Goal: Transaction & Acquisition: Purchase product/service

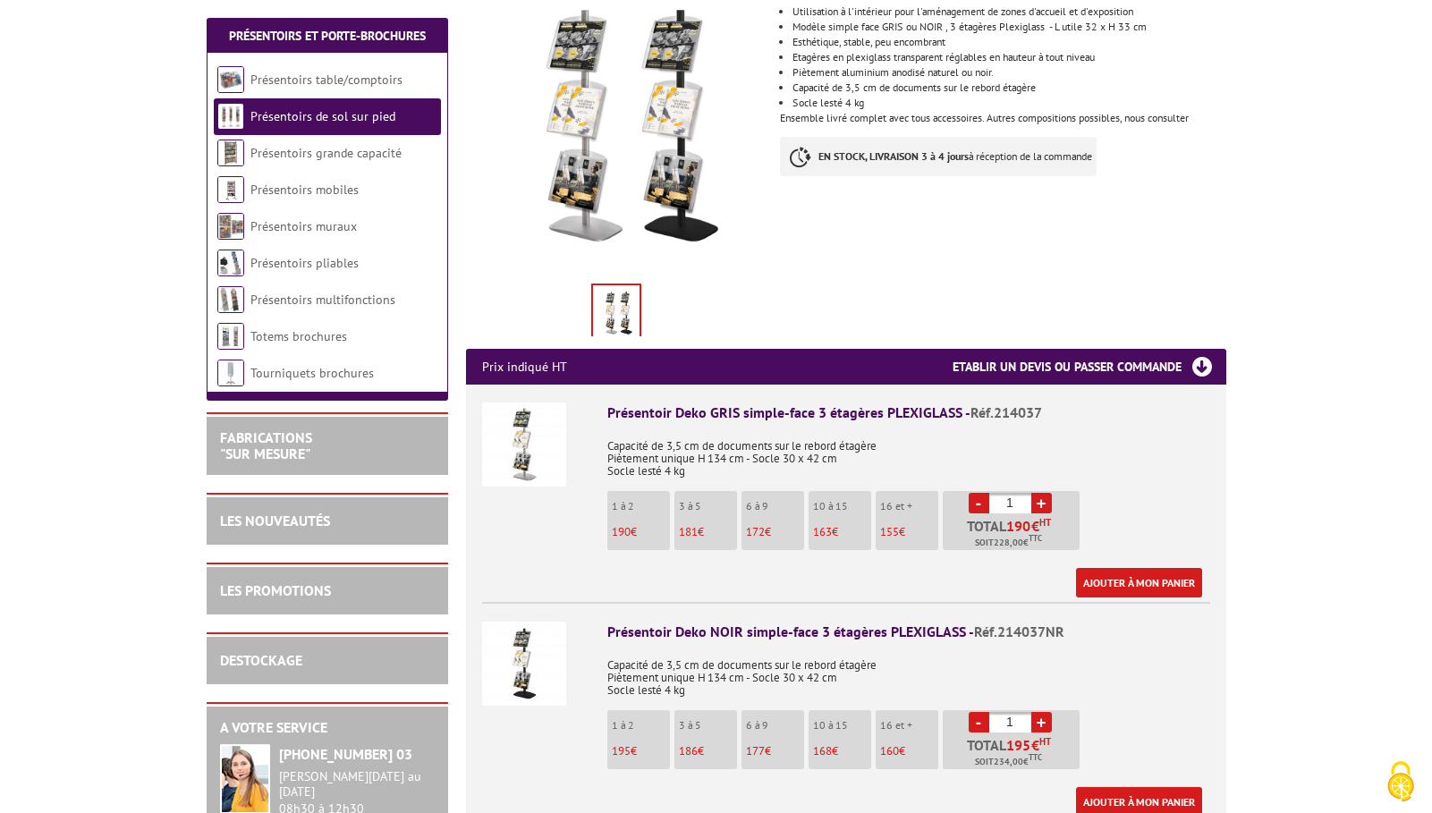
scroll to position [392, 0]
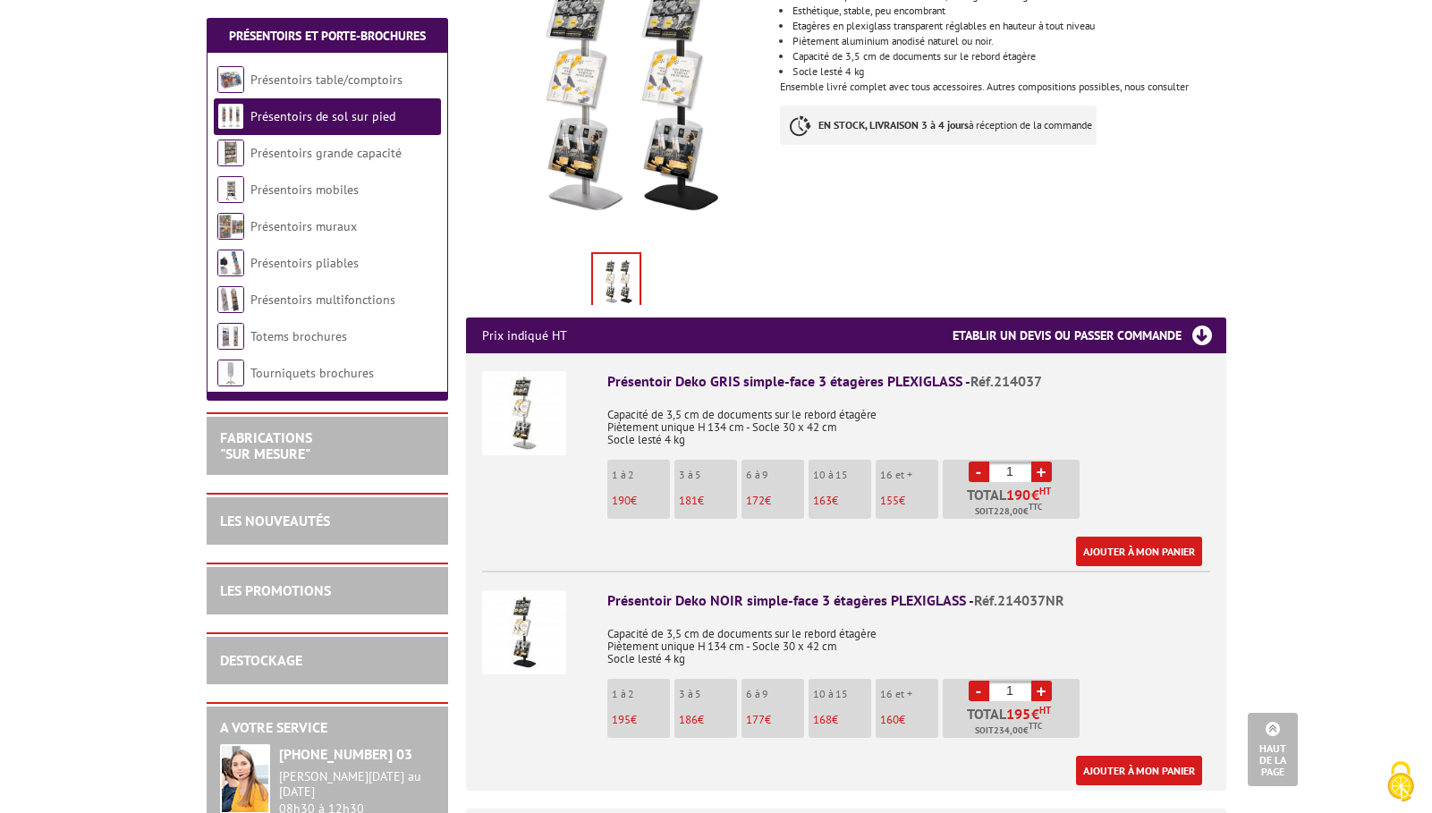
click at [1039, 471] on link "+" at bounding box center [1041, 472] width 21 height 21
type input "2"
click at [1150, 551] on link "Ajouter à mon panier" at bounding box center [1139, 552] width 126 height 30
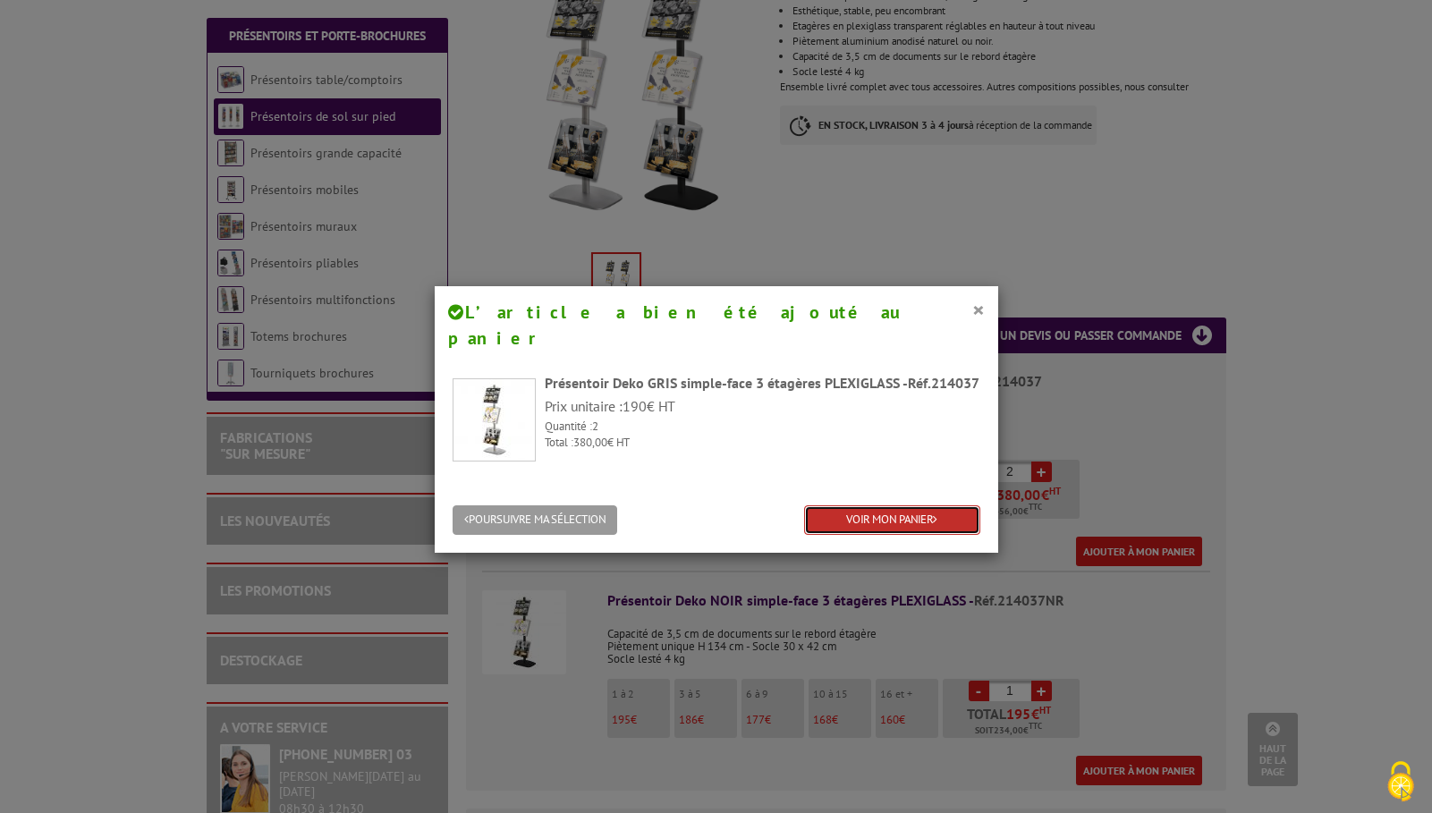
click at [922, 512] on link "VOIR MON PANIER" at bounding box center [892, 520] width 176 height 30
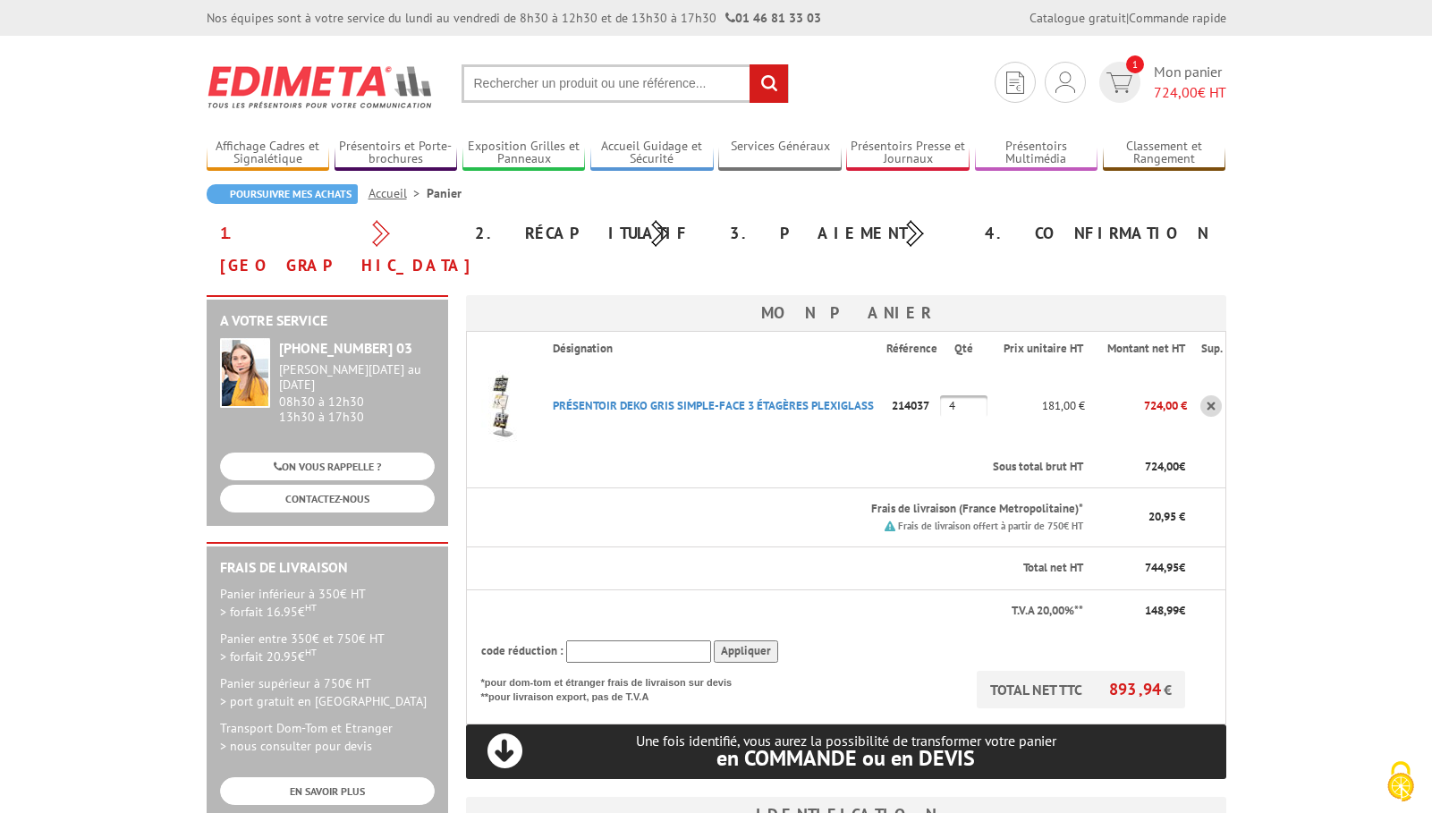
drag, startPoint x: 961, startPoint y: 373, endPoint x: 929, endPoint y: 371, distance: 32.3
click at [940, 395] on input "4" at bounding box center [963, 405] width 47 height 21
type input "2"
click at [943, 402] on td "2" at bounding box center [964, 406] width 48 height 81
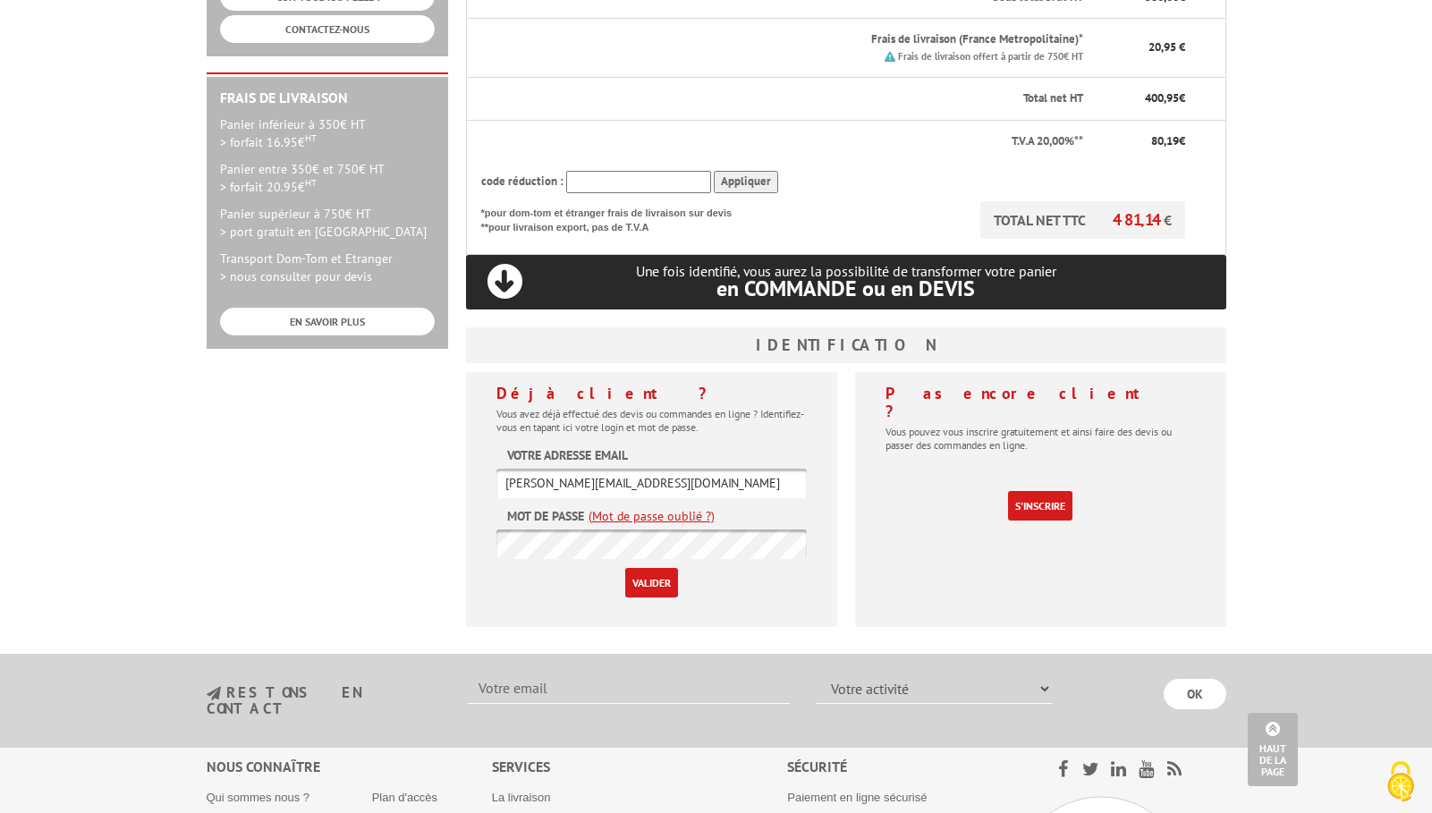
scroll to position [476, 0]
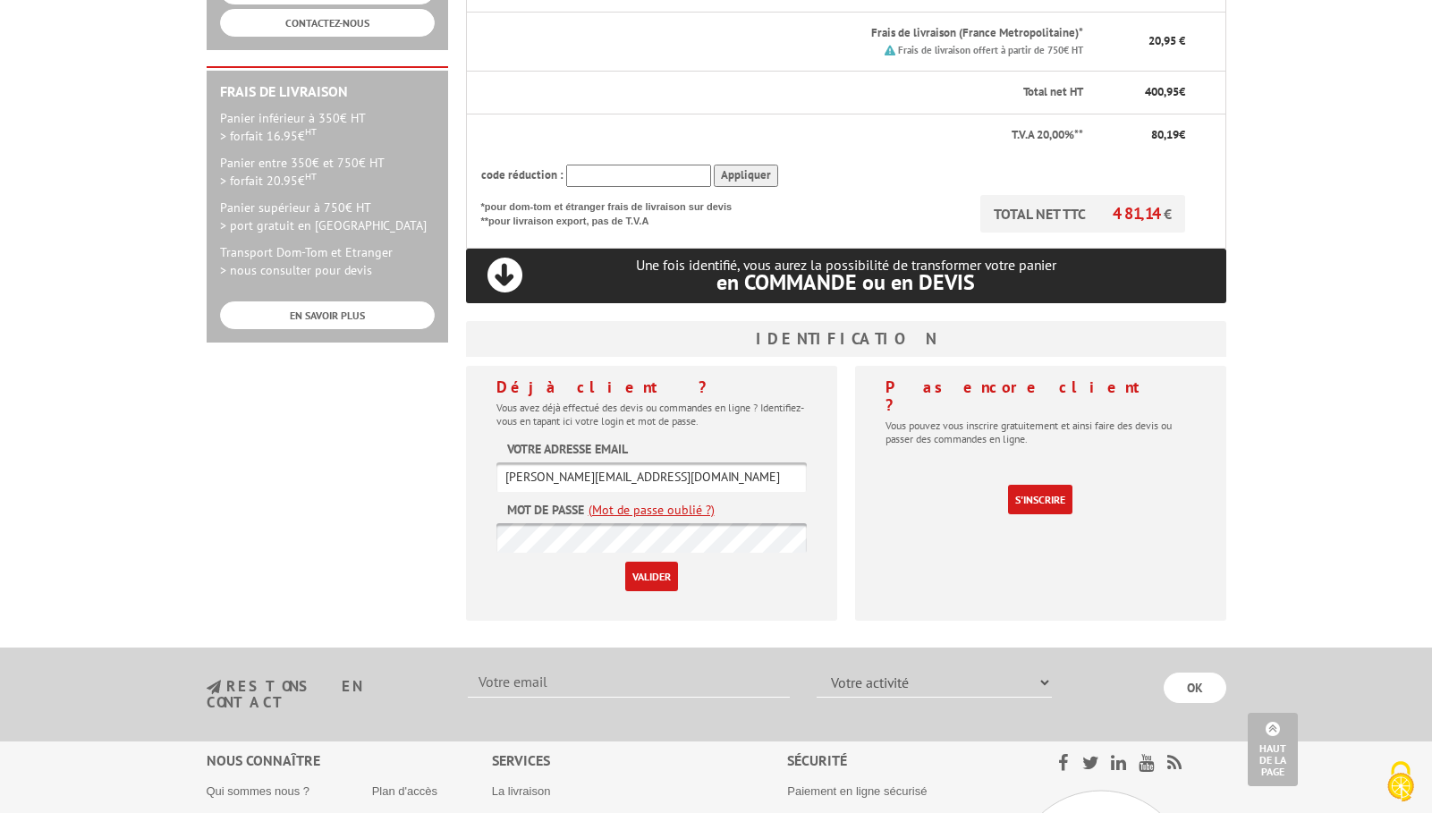
click at [649, 562] on input "Valider" at bounding box center [651, 577] width 53 height 30
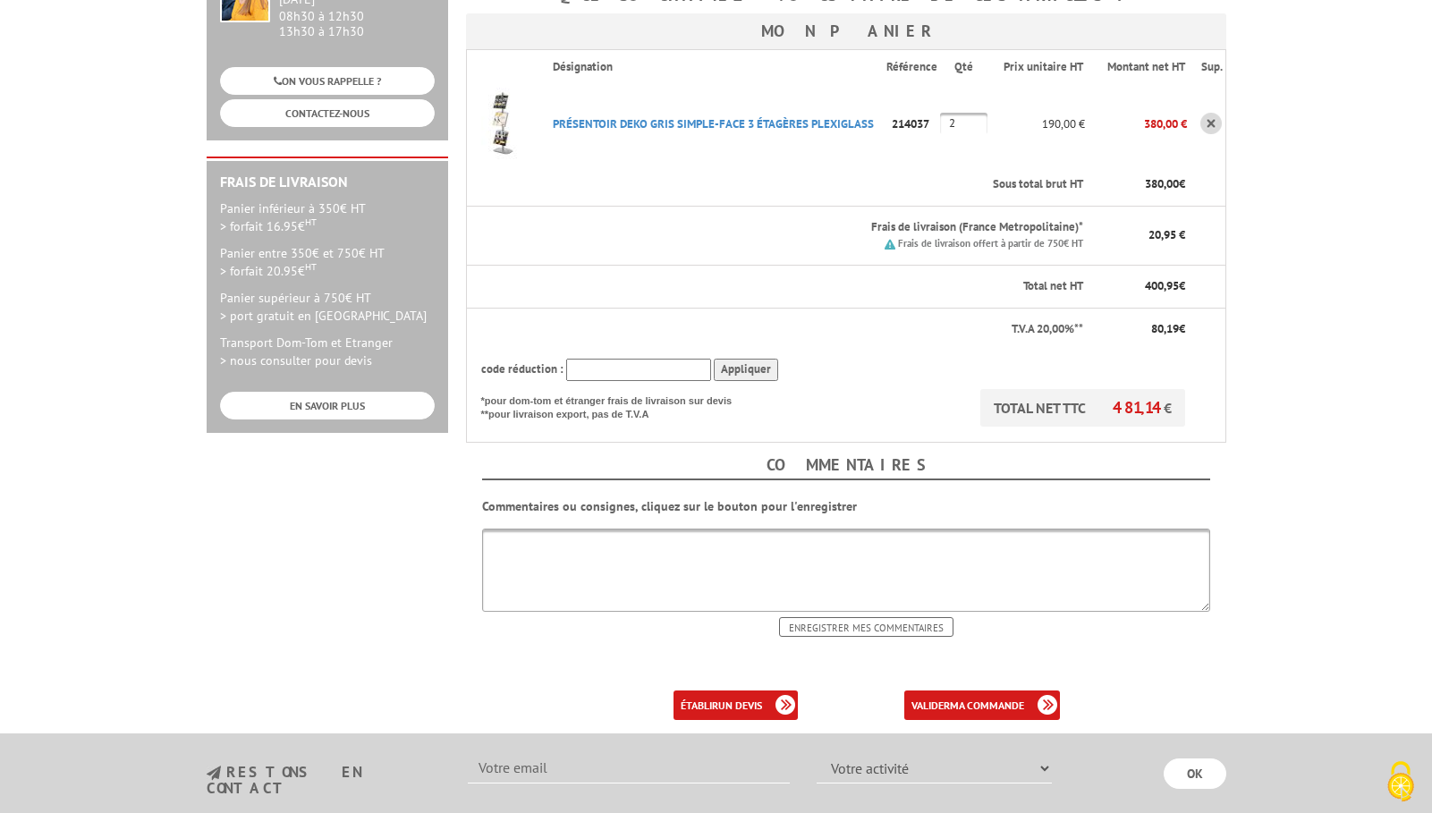
scroll to position [401, 0]
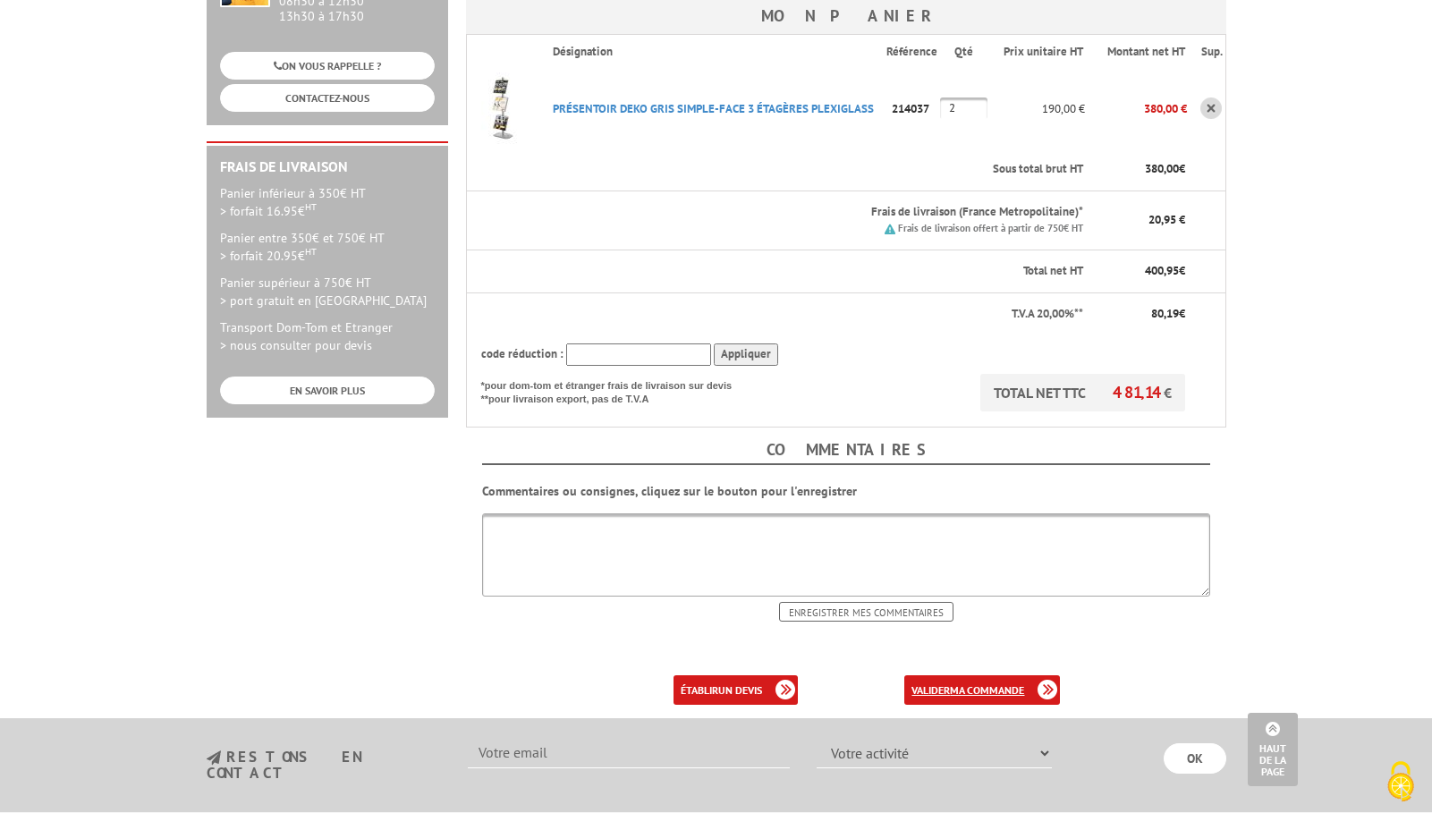
click at [965, 683] on b "ma commande" at bounding box center [987, 689] width 74 height 13
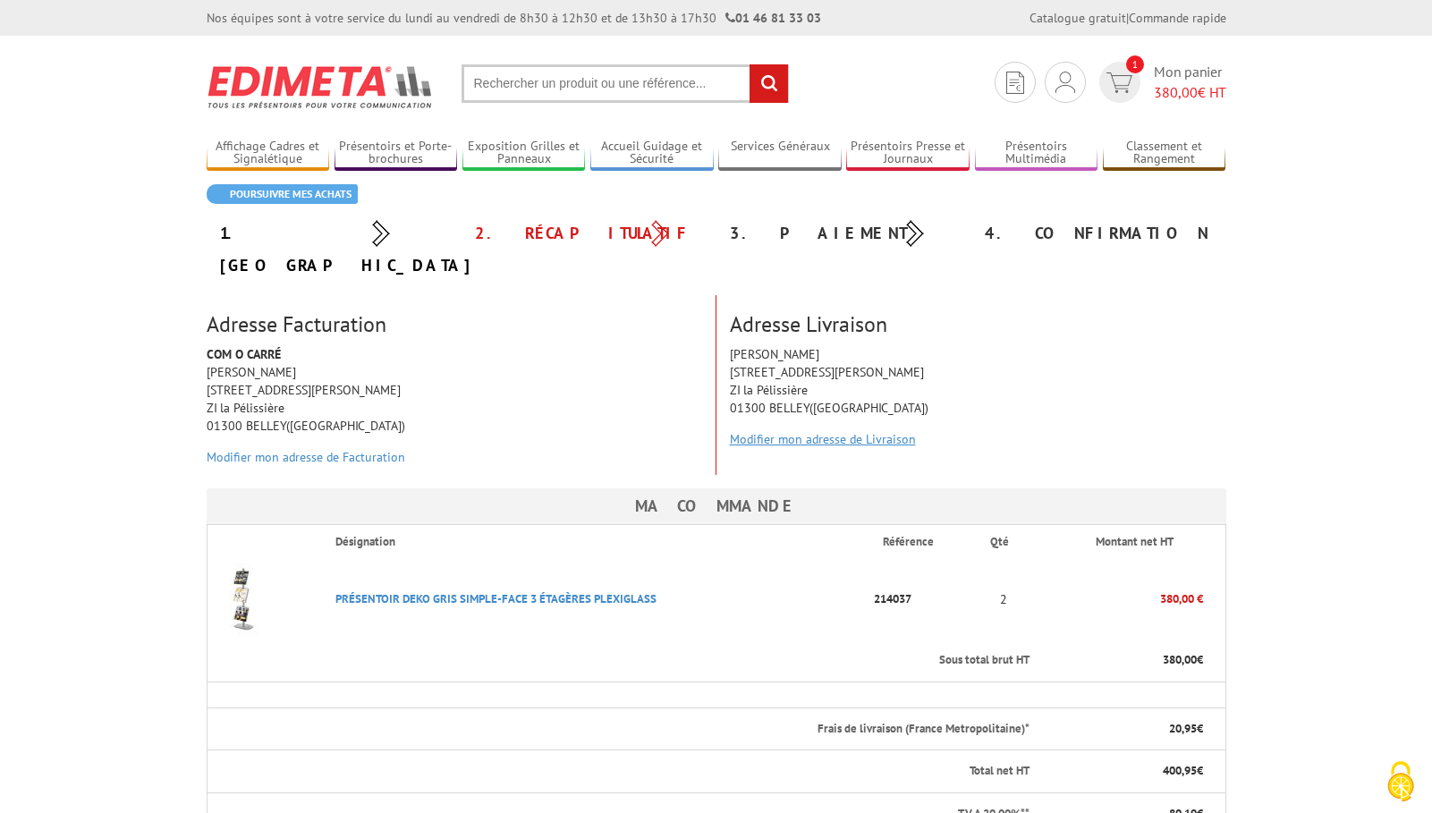
scroll to position [3, 0]
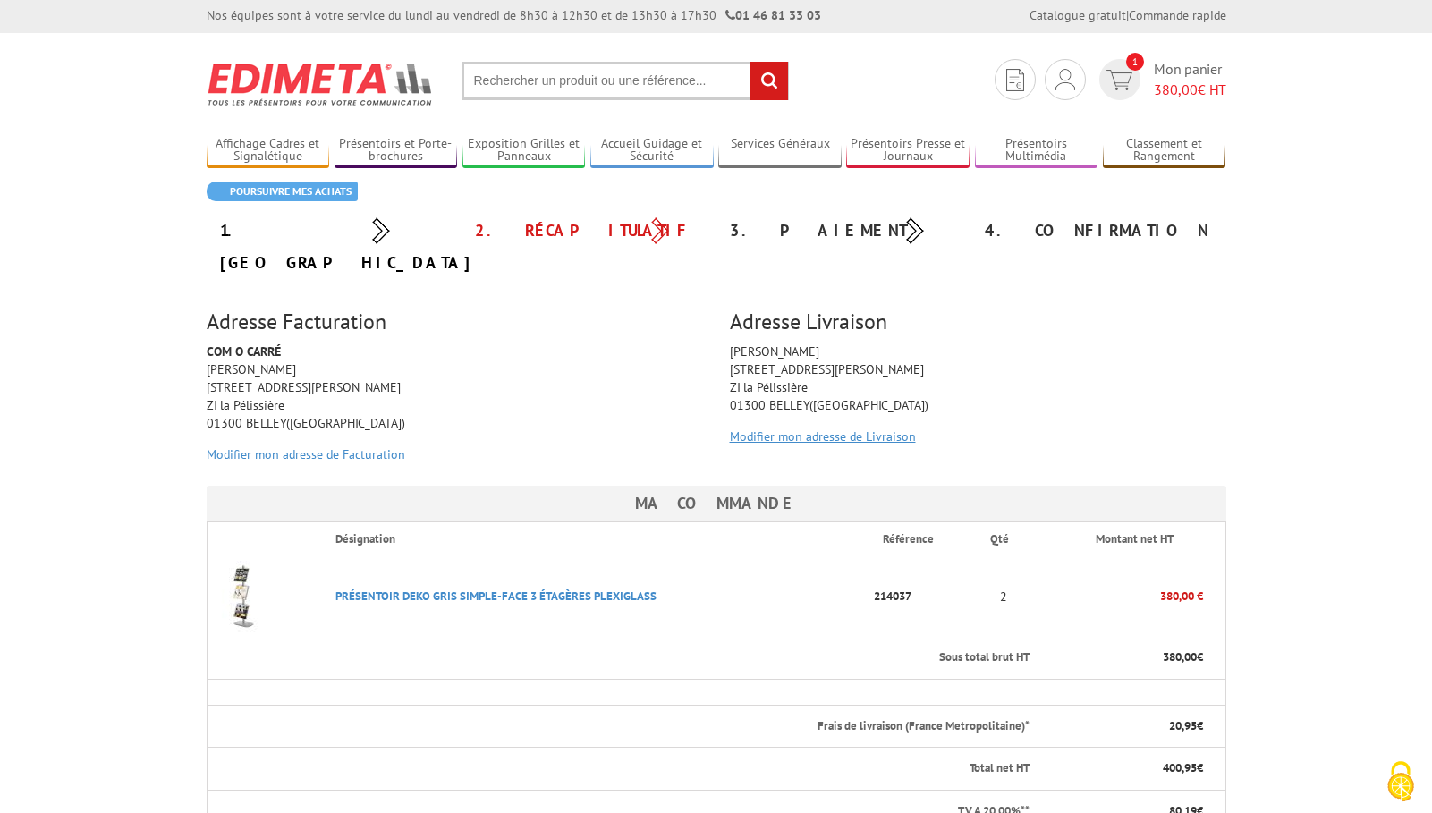
click at [827, 429] on link "Modifier mon adresse de Livraison" at bounding box center [823, 437] width 186 height 16
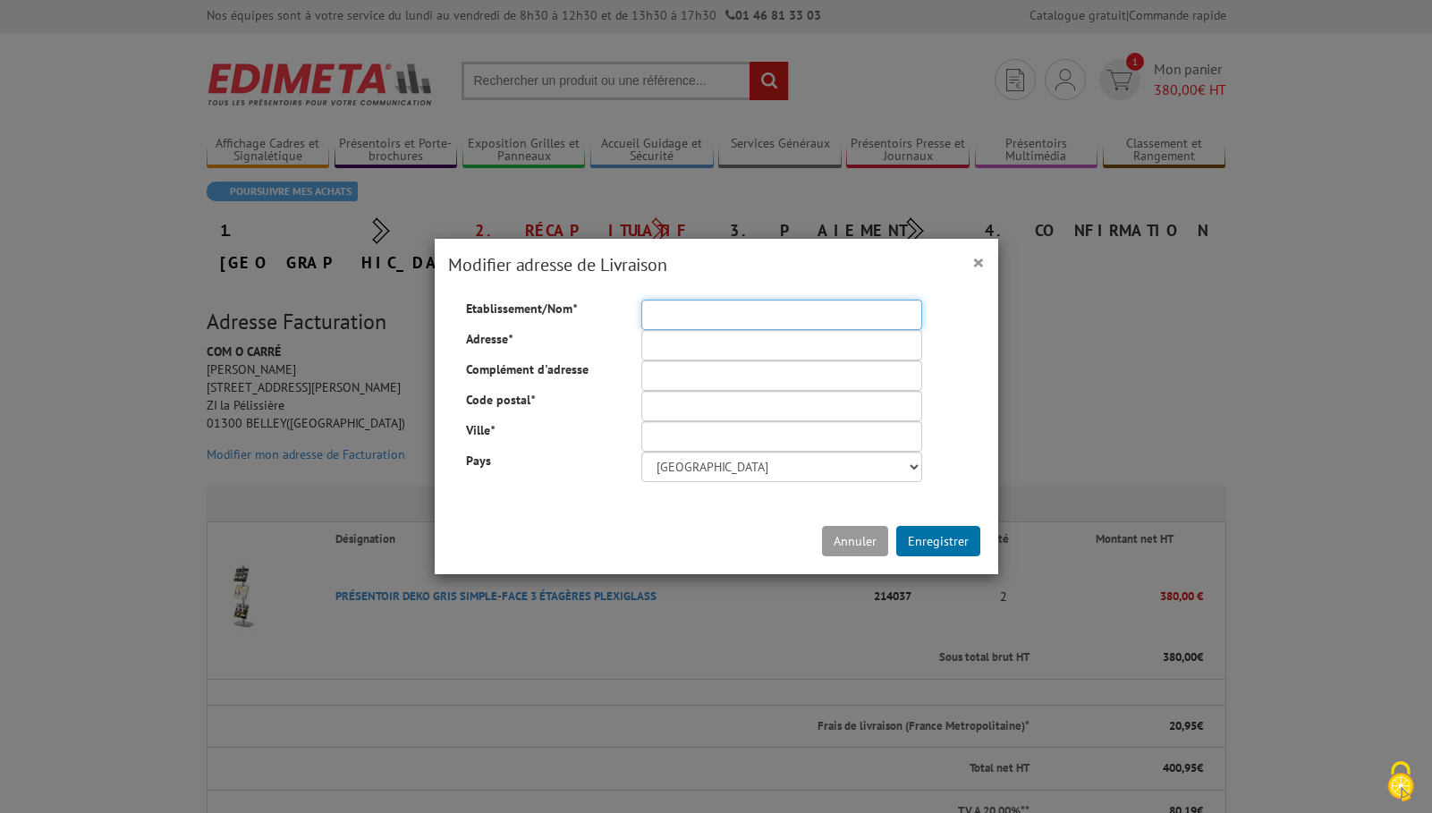
click at [687, 315] on input "Etablissement/Nom *" at bounding box center [781, 315] width 281 height 30
type input "CIBEX"
click at [672, 346] on input "Adresse *" at bounding box center [781, 345] width 281 height 30
paste input "r 54, rue de la Faisanderie"
click at [662, 346] on input "r 54, rue de la Faisanderie" at bounding box center [781, 345] width 281 height 30
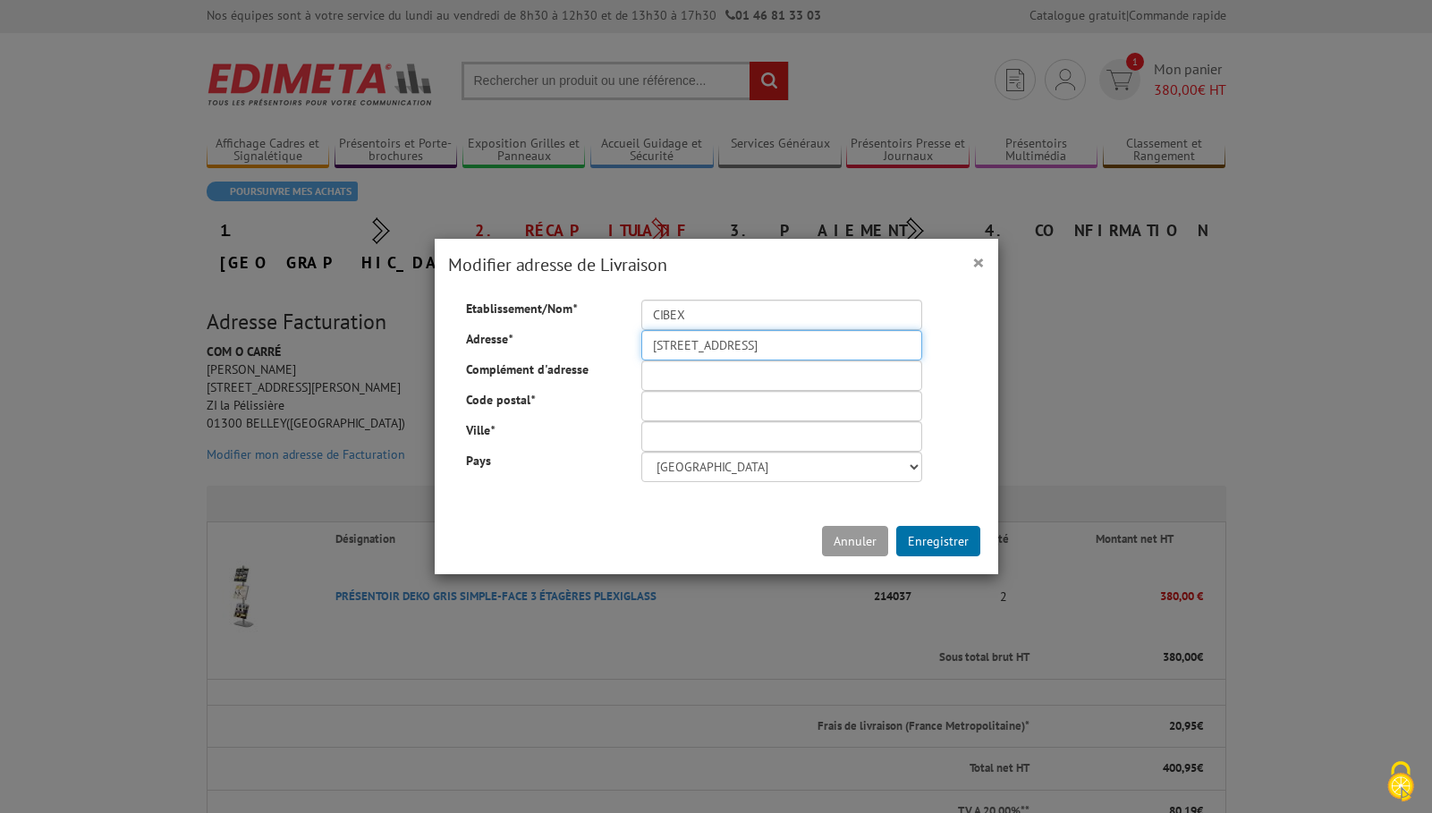
drag, startPoint x: 671, startPoint y: 344, endPoint x: 720, endPoint y: 365, distance: 53.7
click at [672, 344] on input "54, rue de la Faisanderie" at bounding box center [781, 345] width 281 height 30
type input "[STREET_ADDRESS]"
click at [672, 404] on input "Code postal *" at bounding box center [781, 406] width 281 height 30
type input "75116"
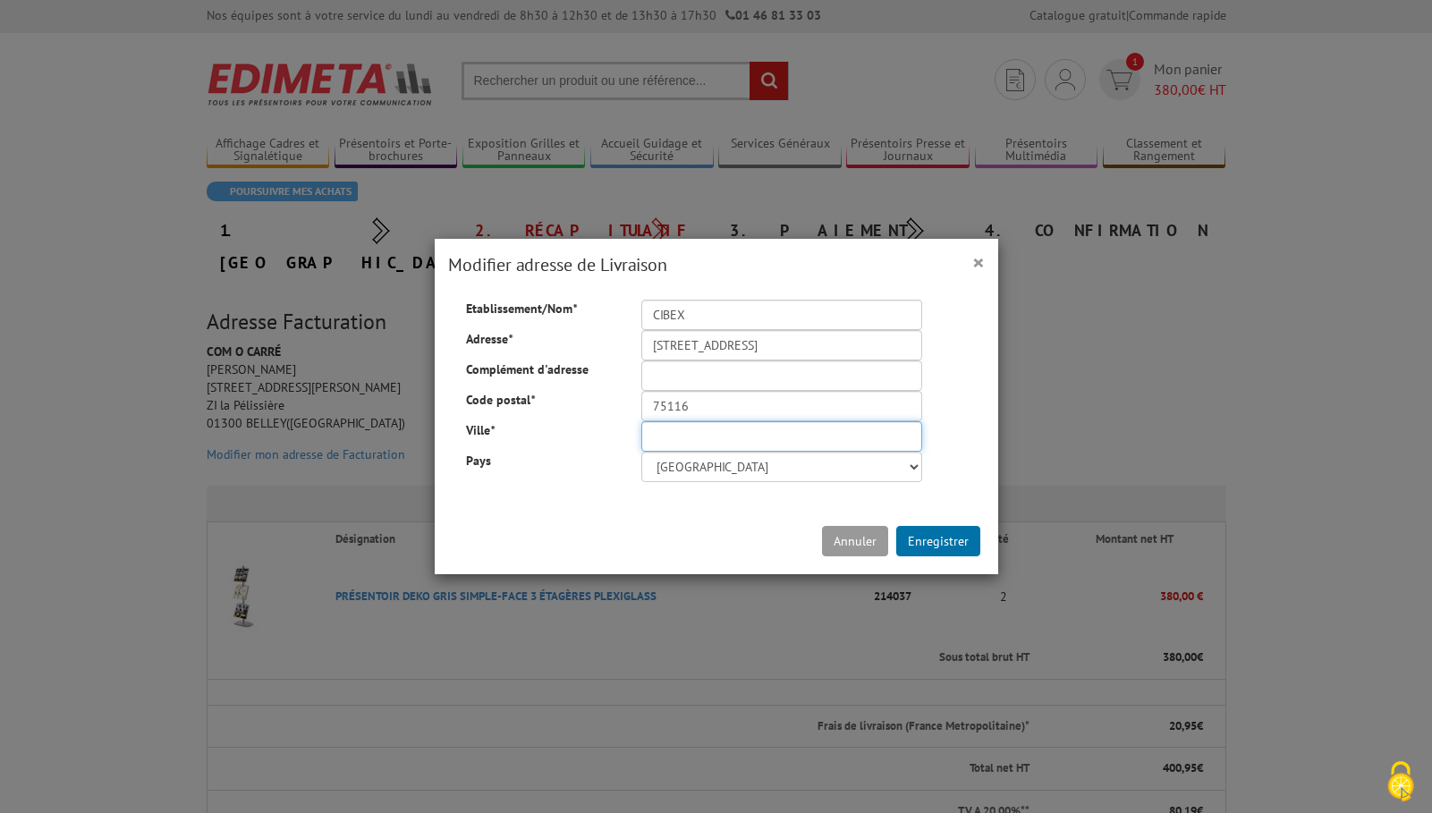
click at [662, 437] on input "Ville *" at bounding box center [781, 436] width 281 height 30
type input "PARIS"
click at [966, 542] on button "Enregistrer" at bounding box center [938, 541] width 84 height 30
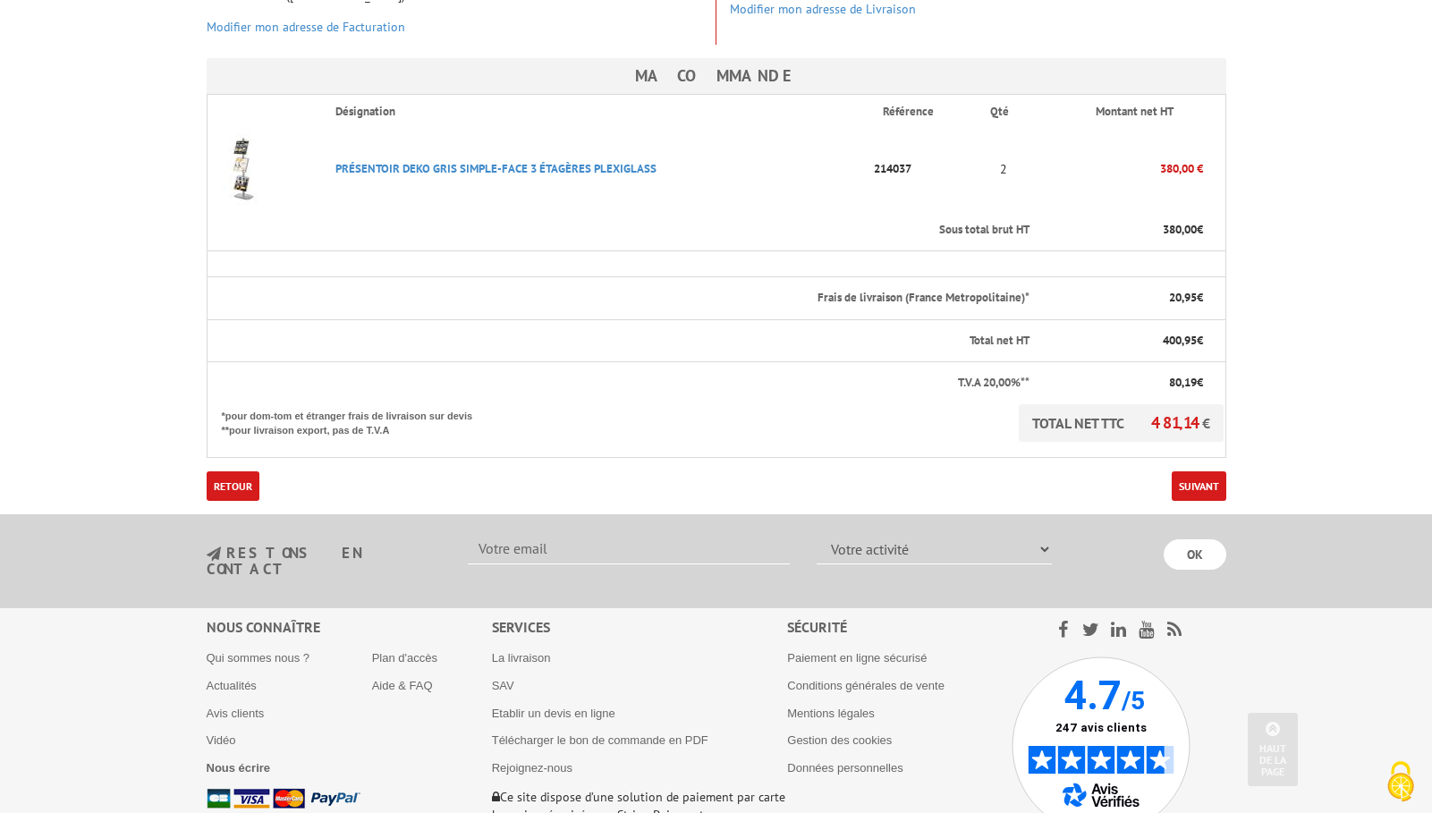
scroll to position [564, 0]
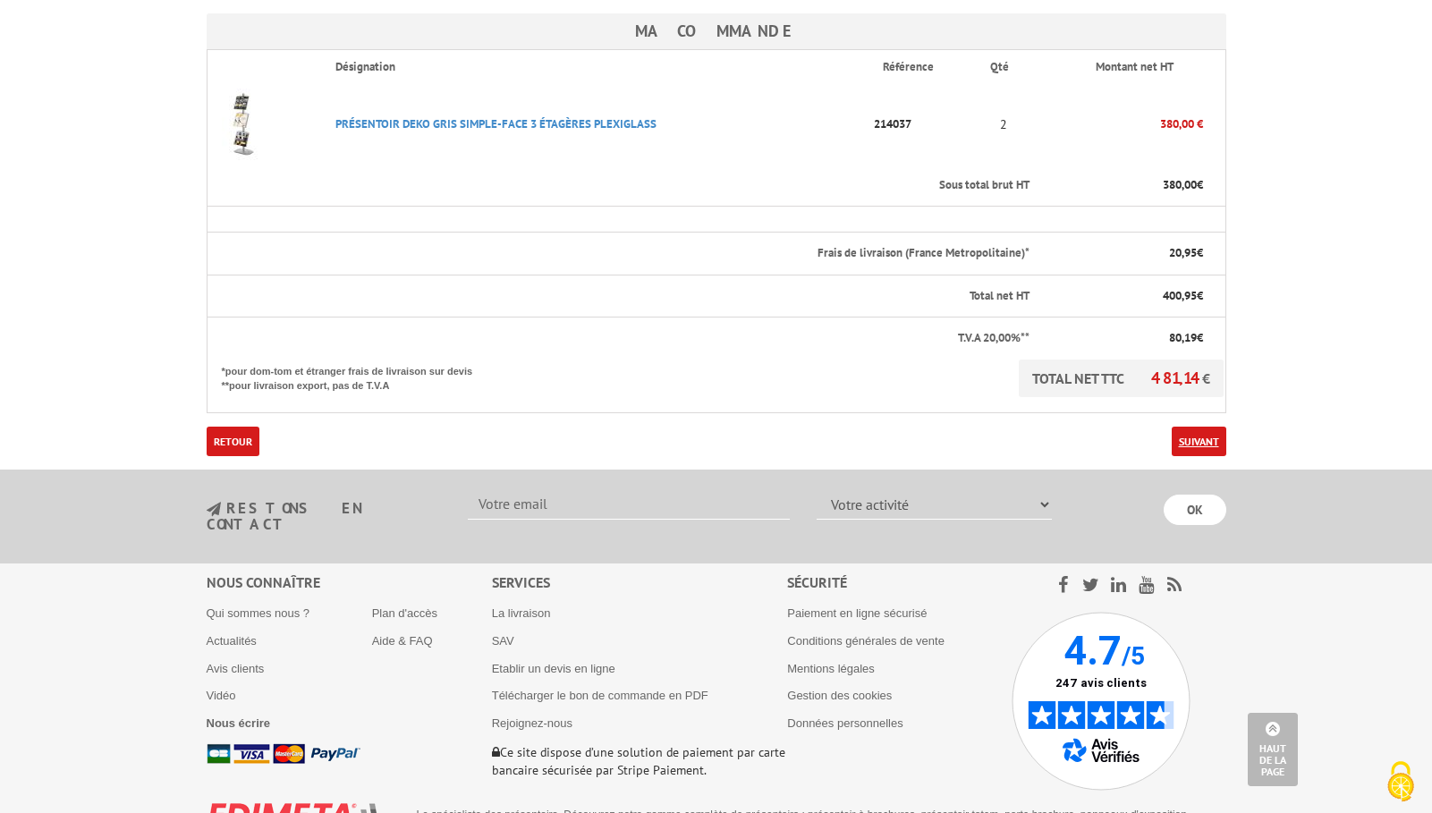
click at [1211, 427] on link "Suivant" at bounding box center [1199, 442] width 55 height 30
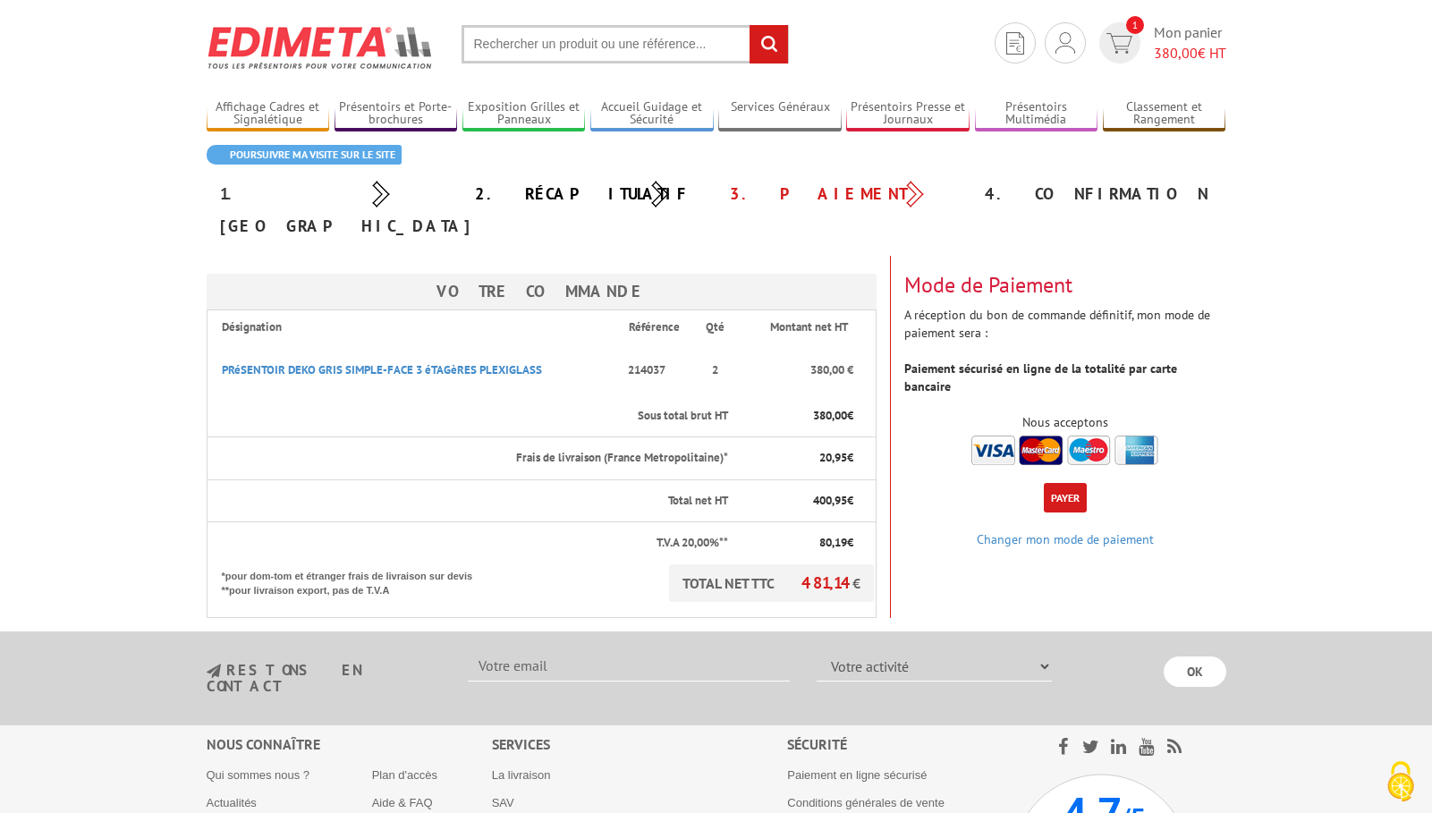
scroll to position [41, 0]
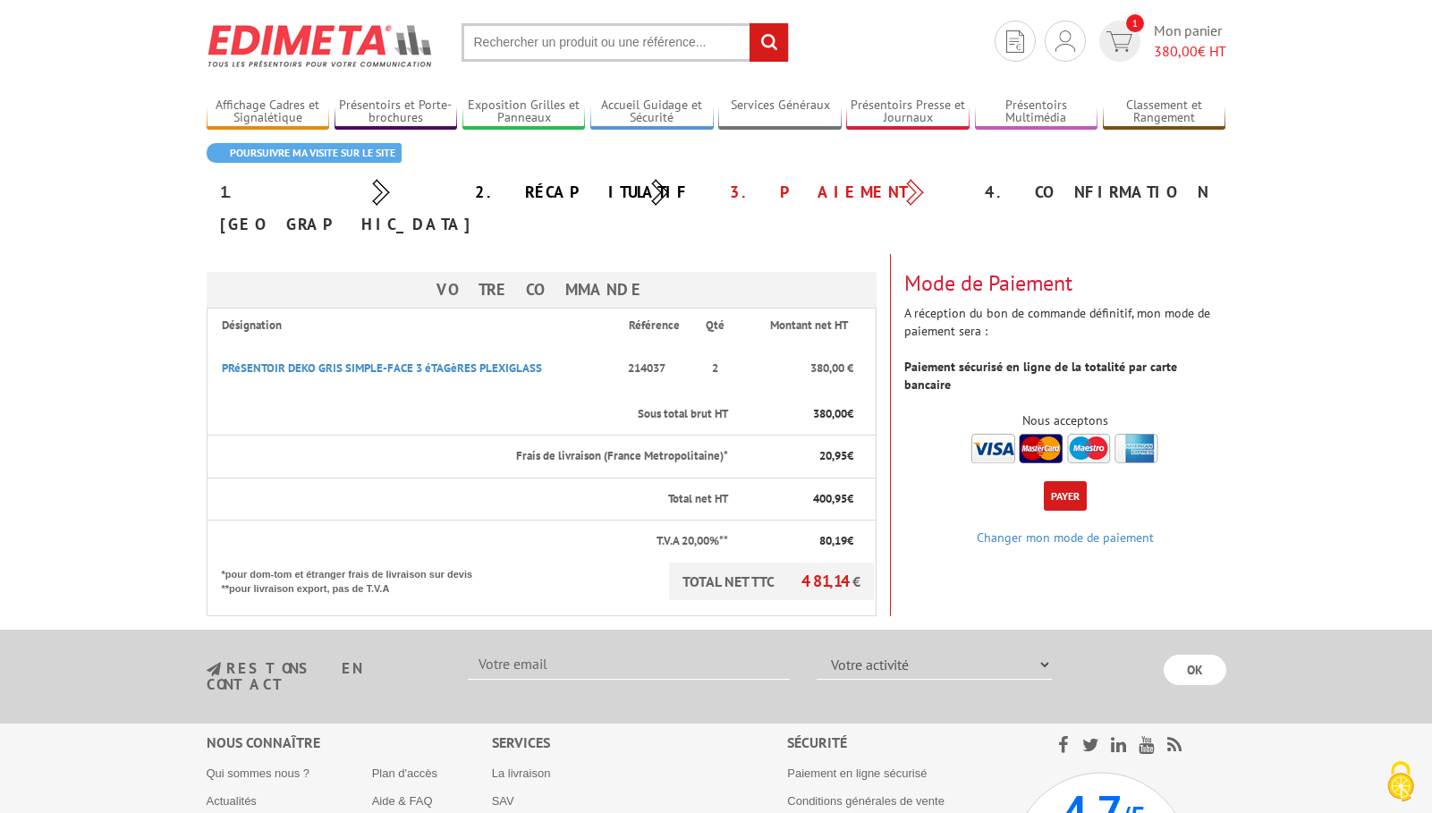
click at [1048, 434] on img at bounding box center [1065, 449] width 187 height 30
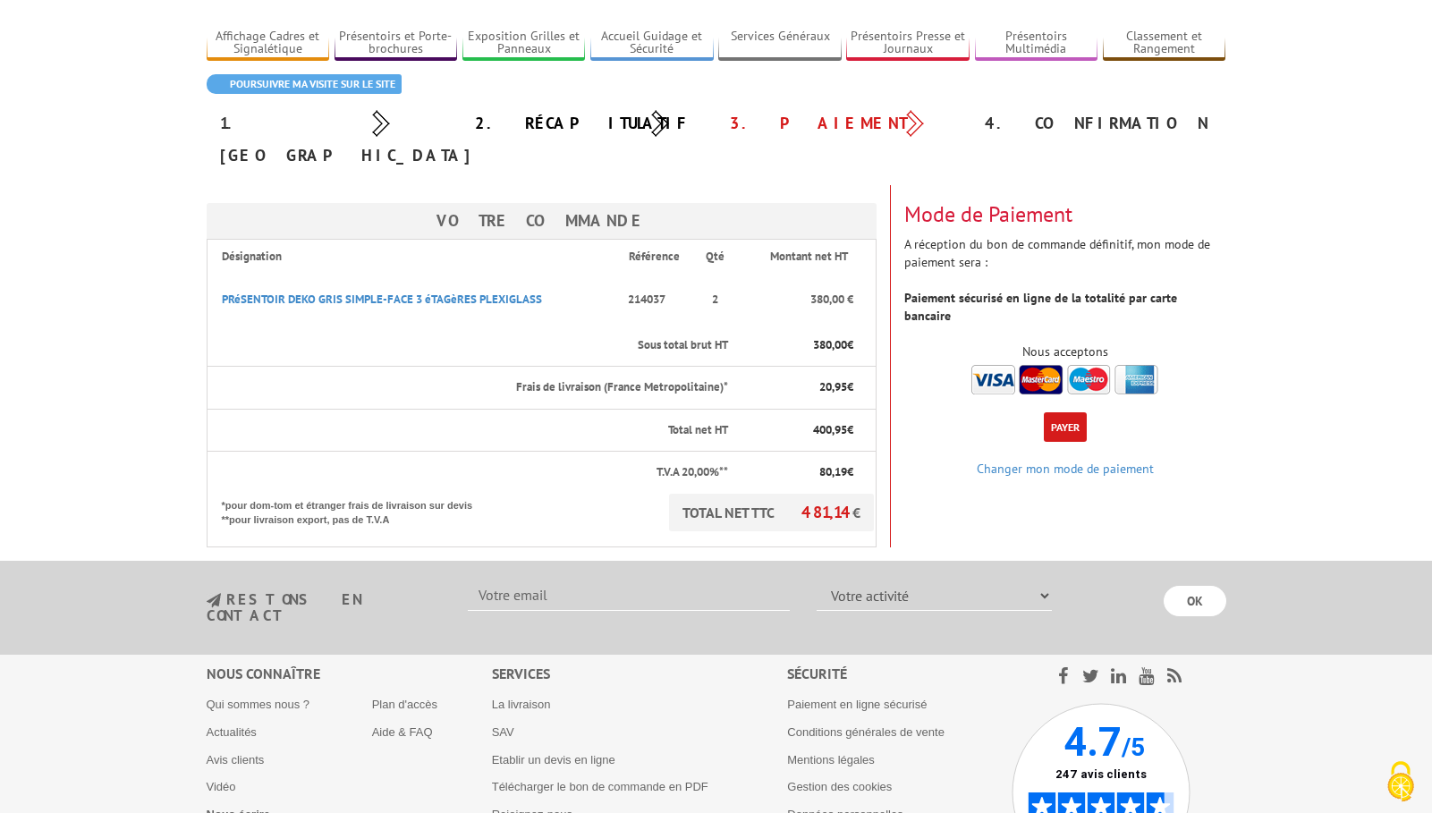
scroll to position [127, 0]
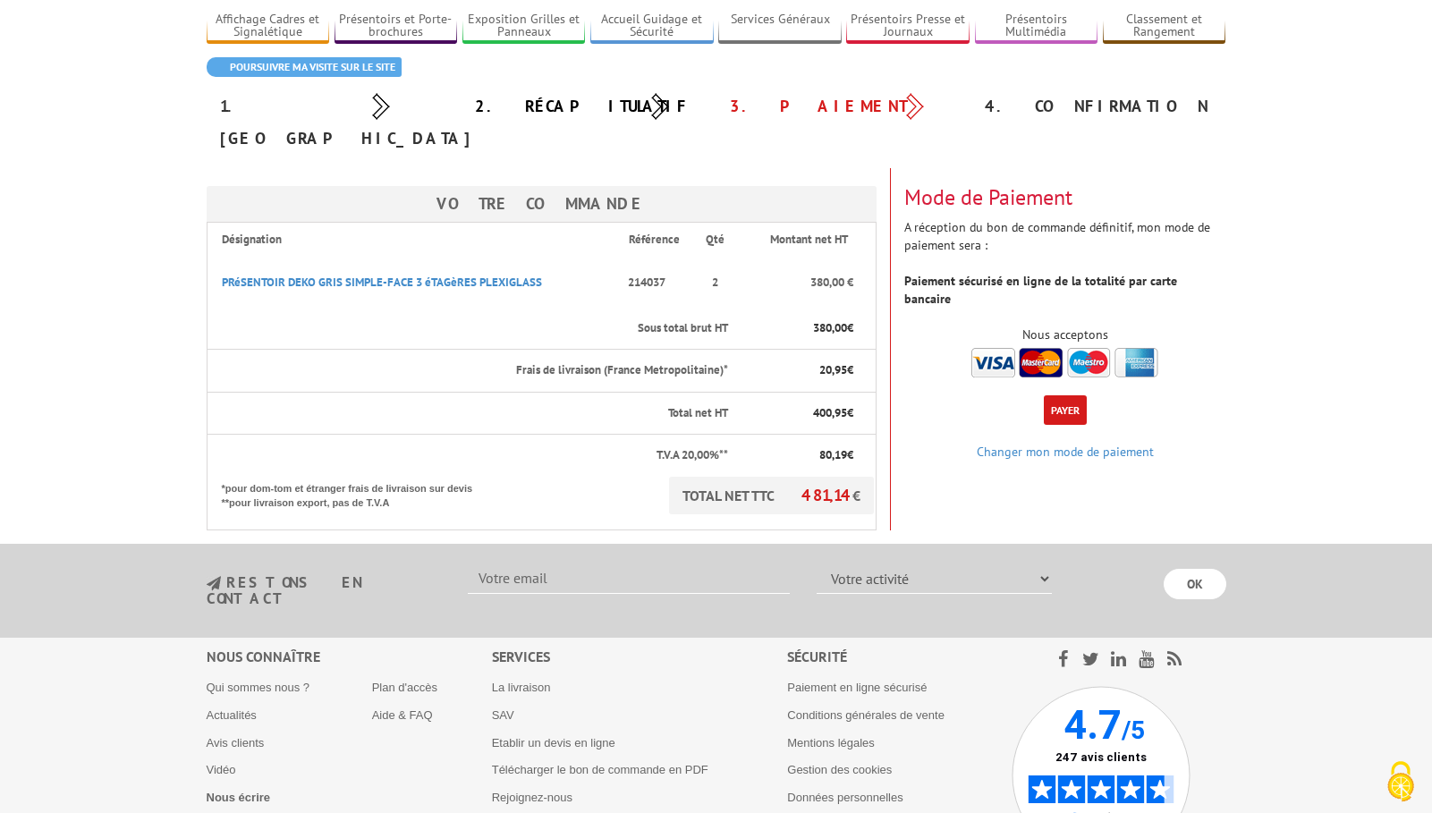
click at [1071, 395] on button "Payer" at bounding box center [1065, 410] width 43 height 30
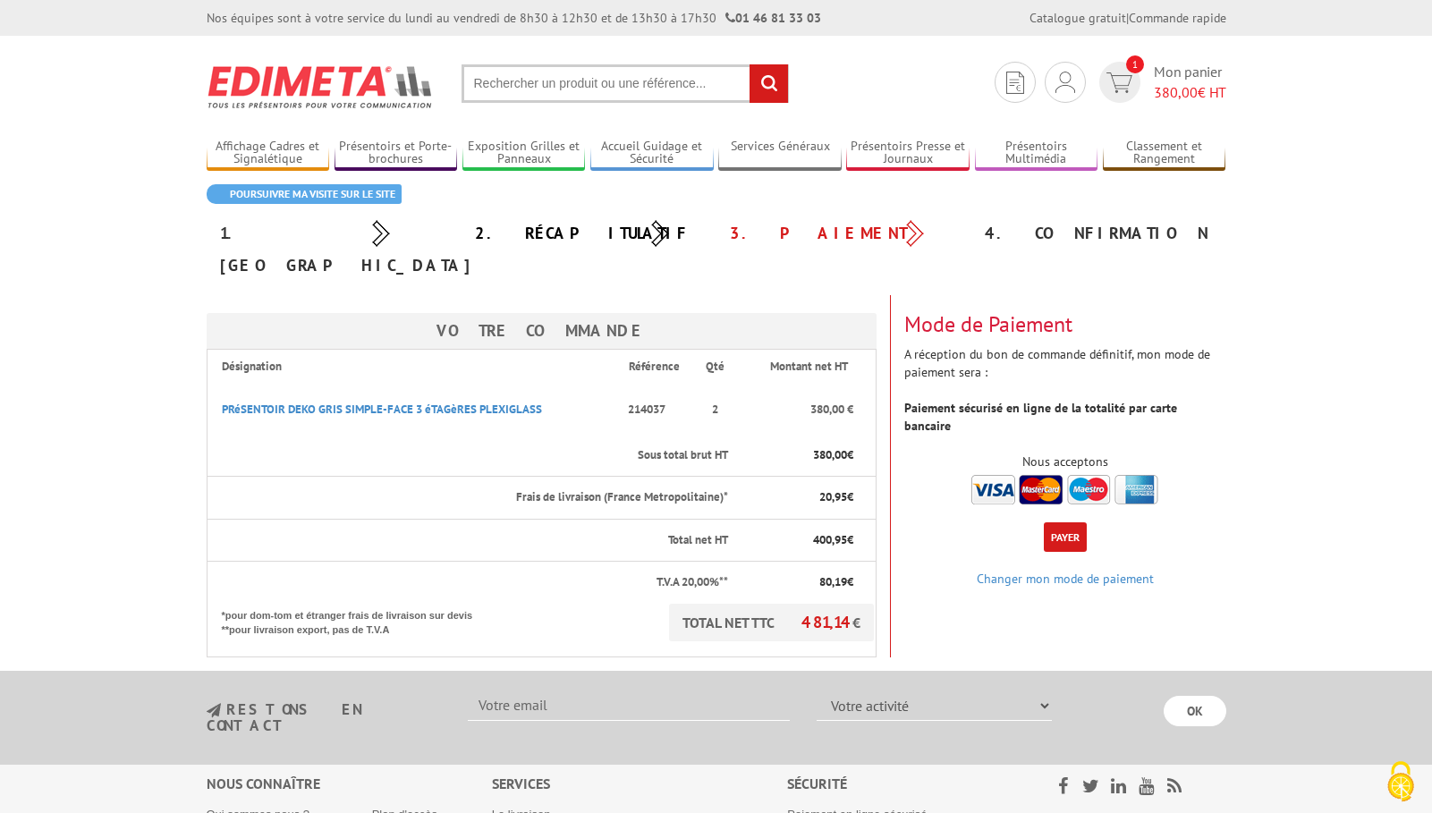
drag, startPoint x: 566, startPoint y: 375, endPoint x: 215, endPoint y: 370, distance: 351.6
click at [215, 384] on th "PRéSENTOIR DEKO GRIS SIMPLE-FACE 3 éTAGèRES PLEXIGLASS" at bounding box center [408, 410] width 402 height 52
copy link "PRéSENTOIR DEKO GRIS SIMPLE-FACE 3 éTAGèRES PLEXIGLASS"
click at [352, 402] on link "PRéSENTOIR DEKO GRIS SIMPLE-FACE 3 éTAGèRES PLEXIGLASS" at bounding box center [382, 409] width 320 height 15
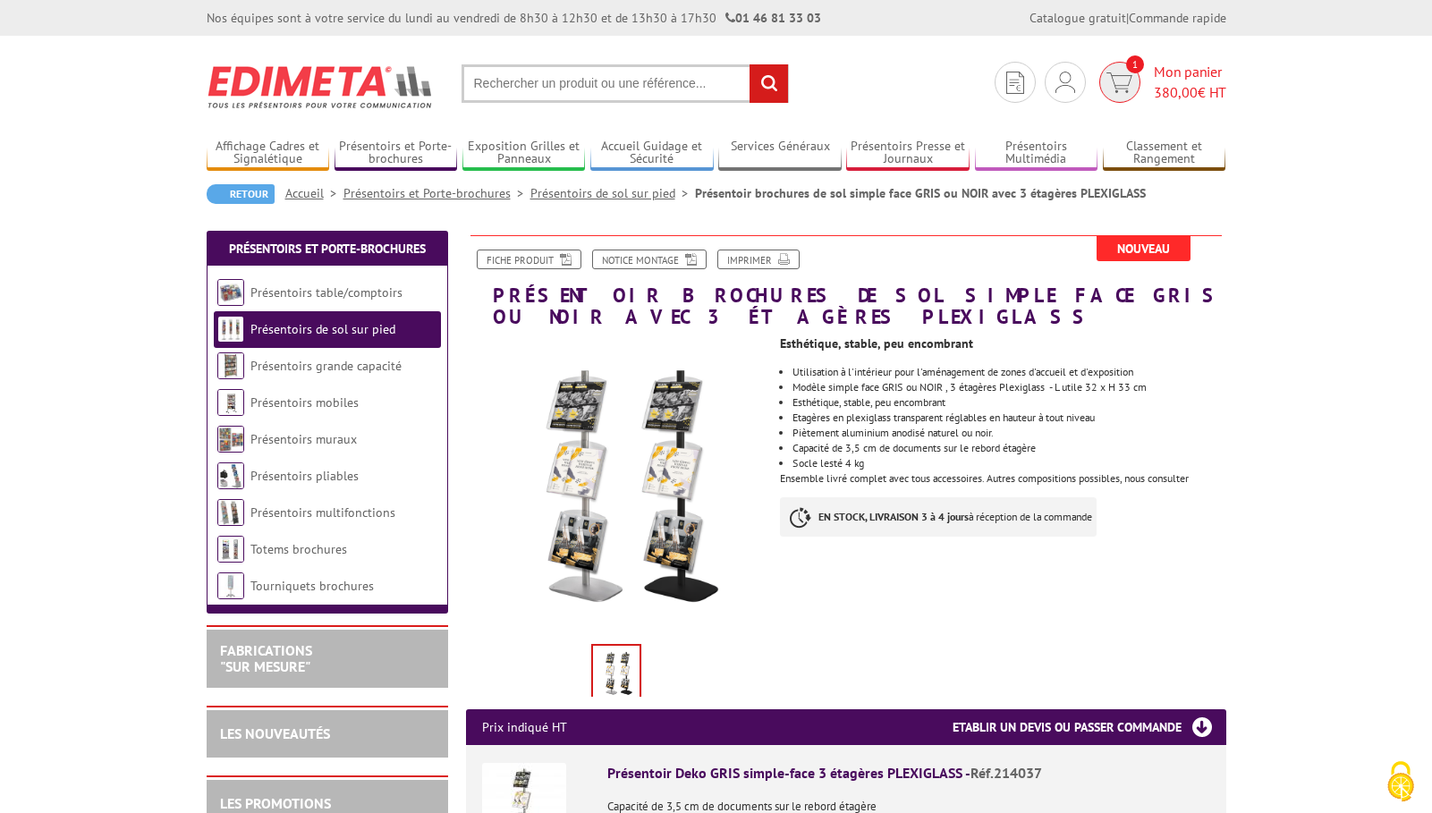
click at [1183, 73] on span "Mon panier 380,00 € HT" at bounding box center [1190, 82] width 72 height 41
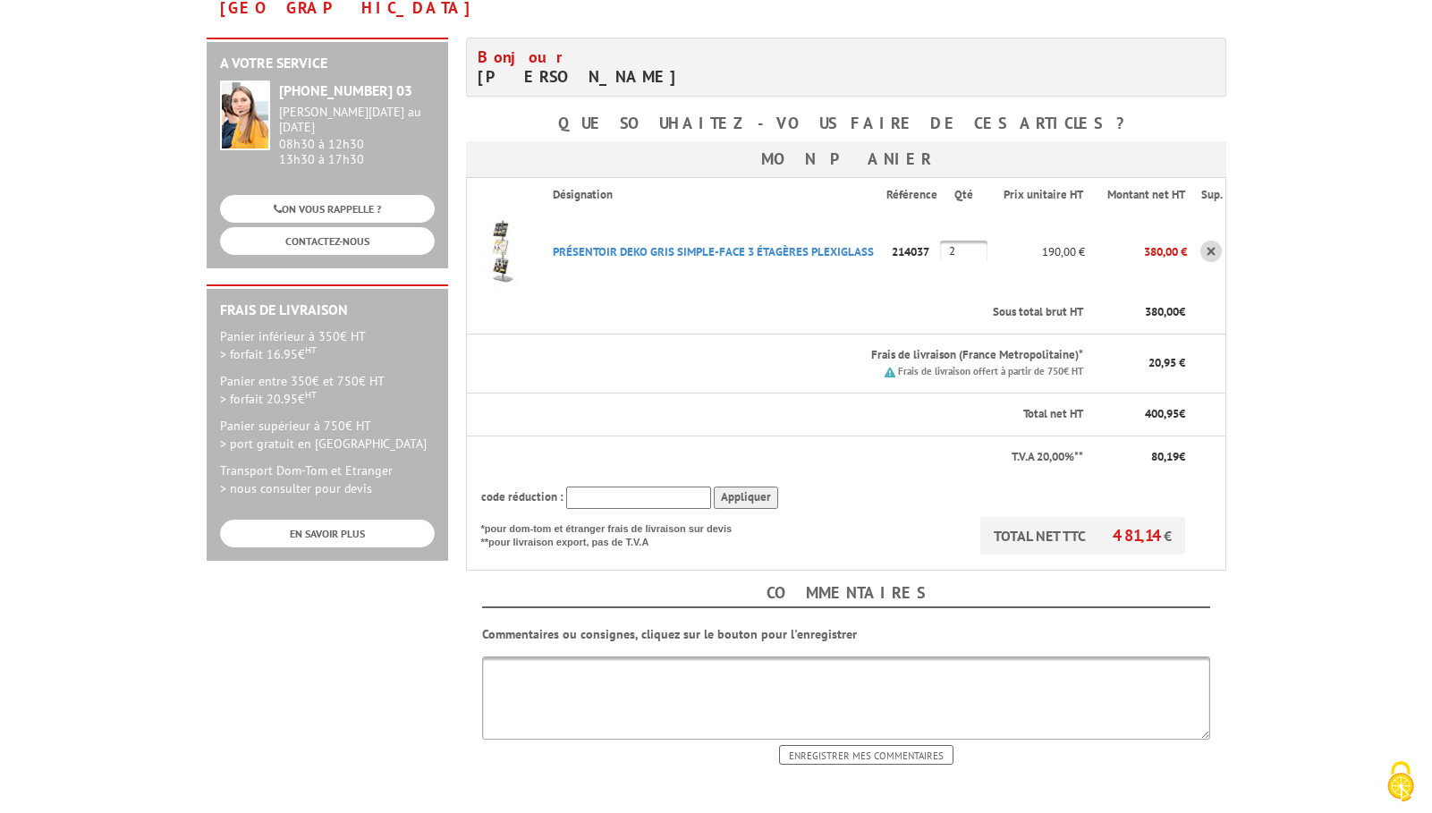
scroll to position [457, 0]
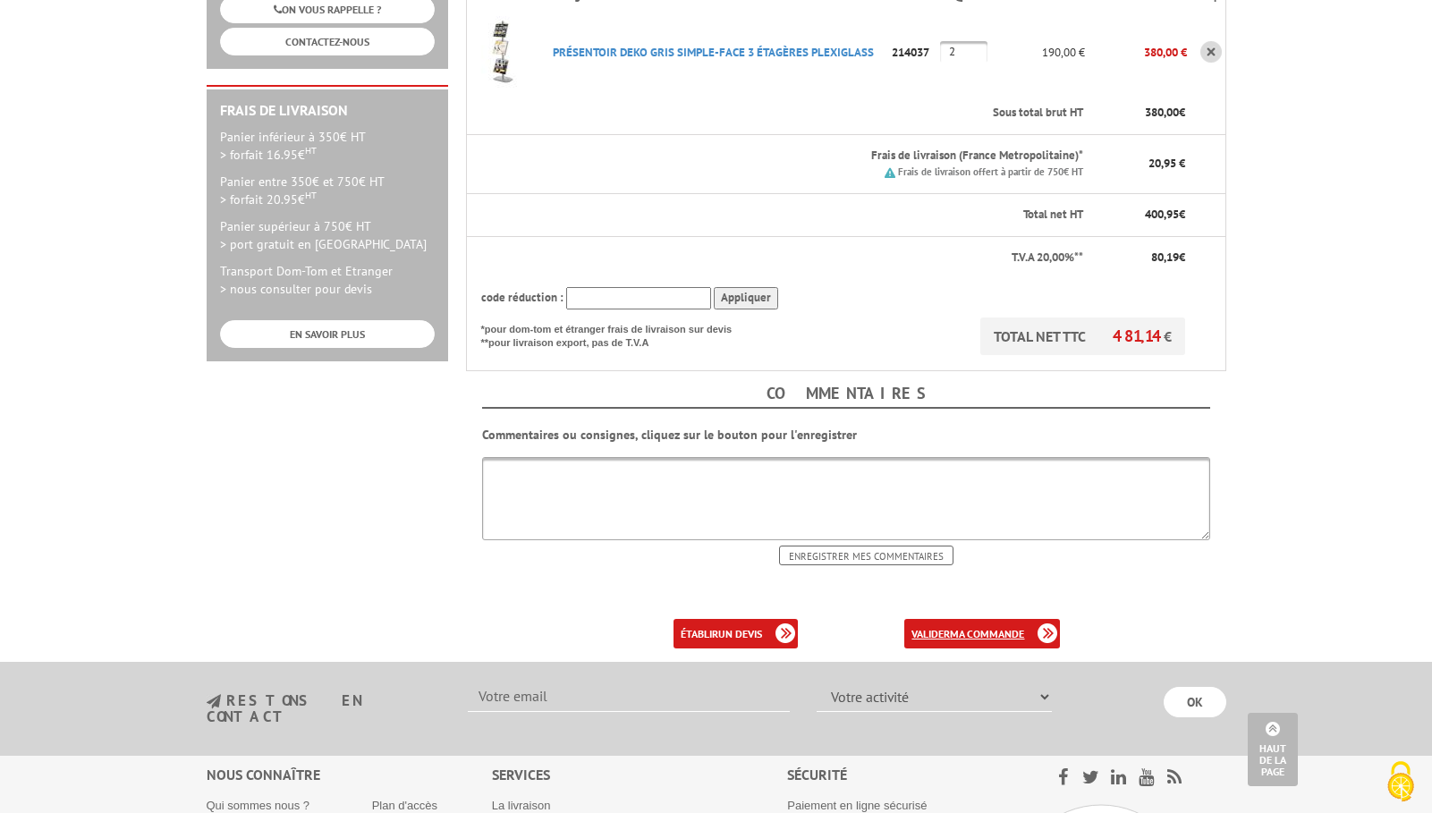
click at [961, 627] on b "ma commande" at bounding box center [987, 633] width 74 height 13
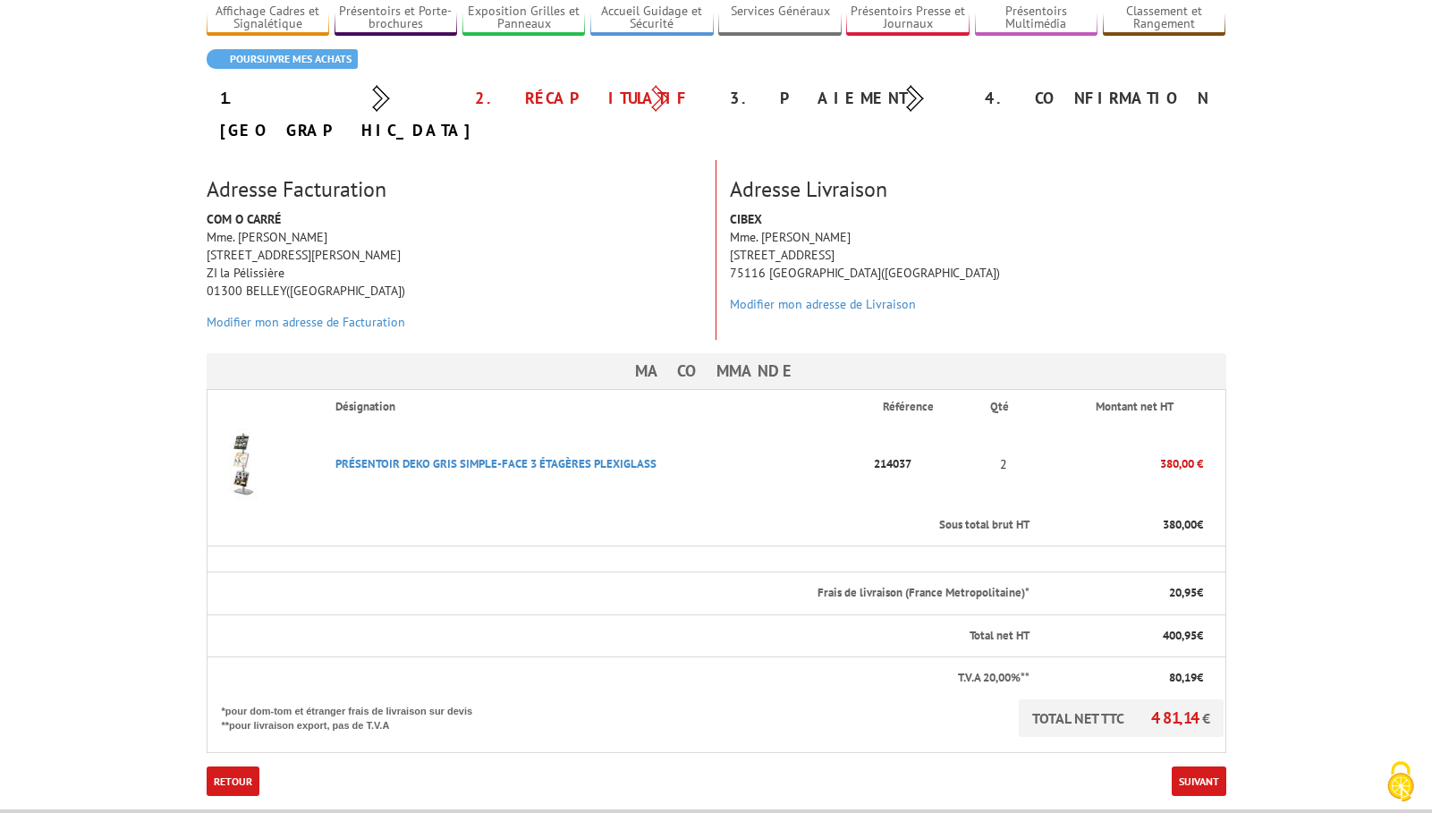
scroll to position [209, 0]
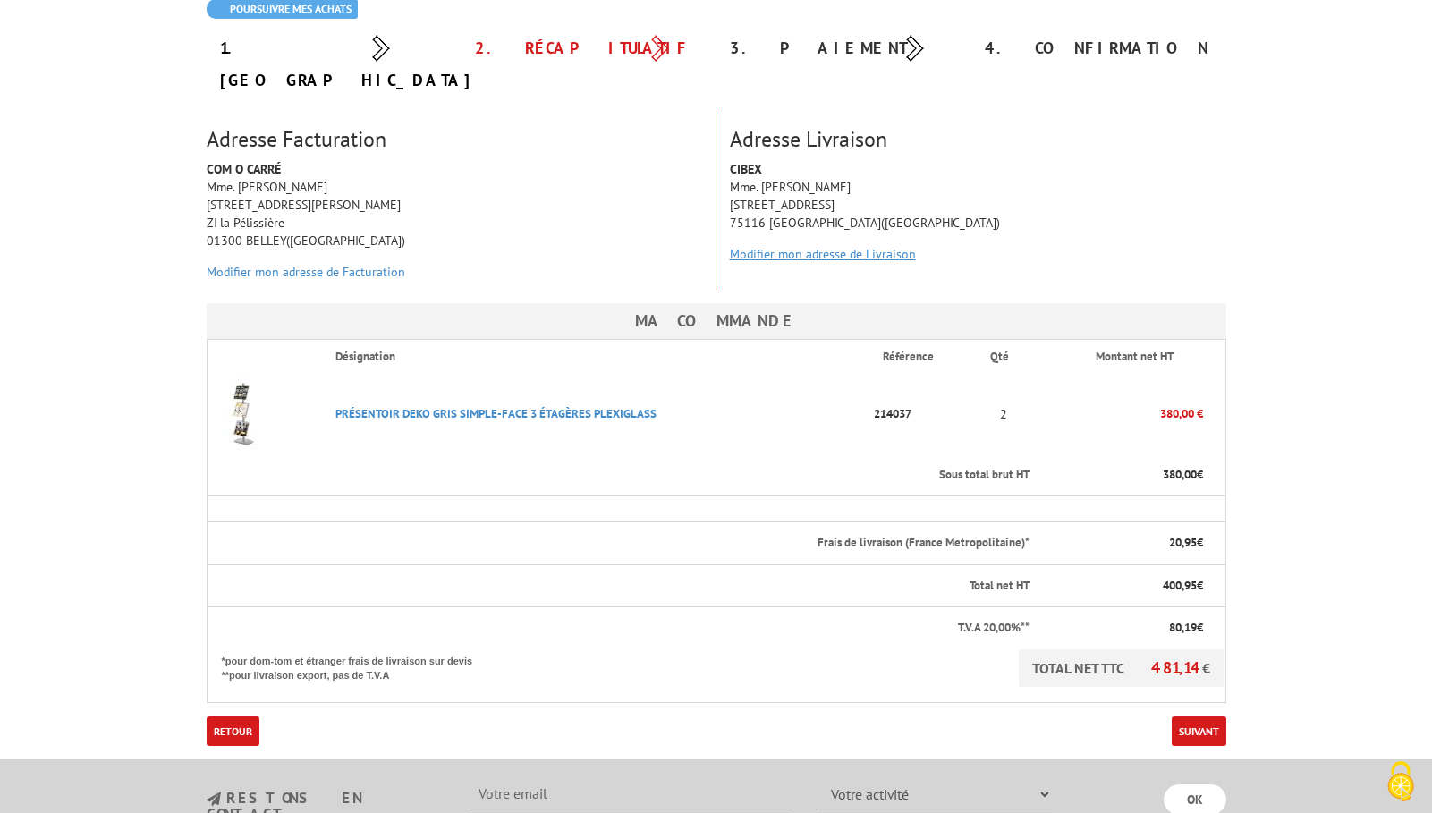
click at [827, 246] on link "Modifier mon adresse de Livraison" at bounding box center [823, 254] width 186 height 16
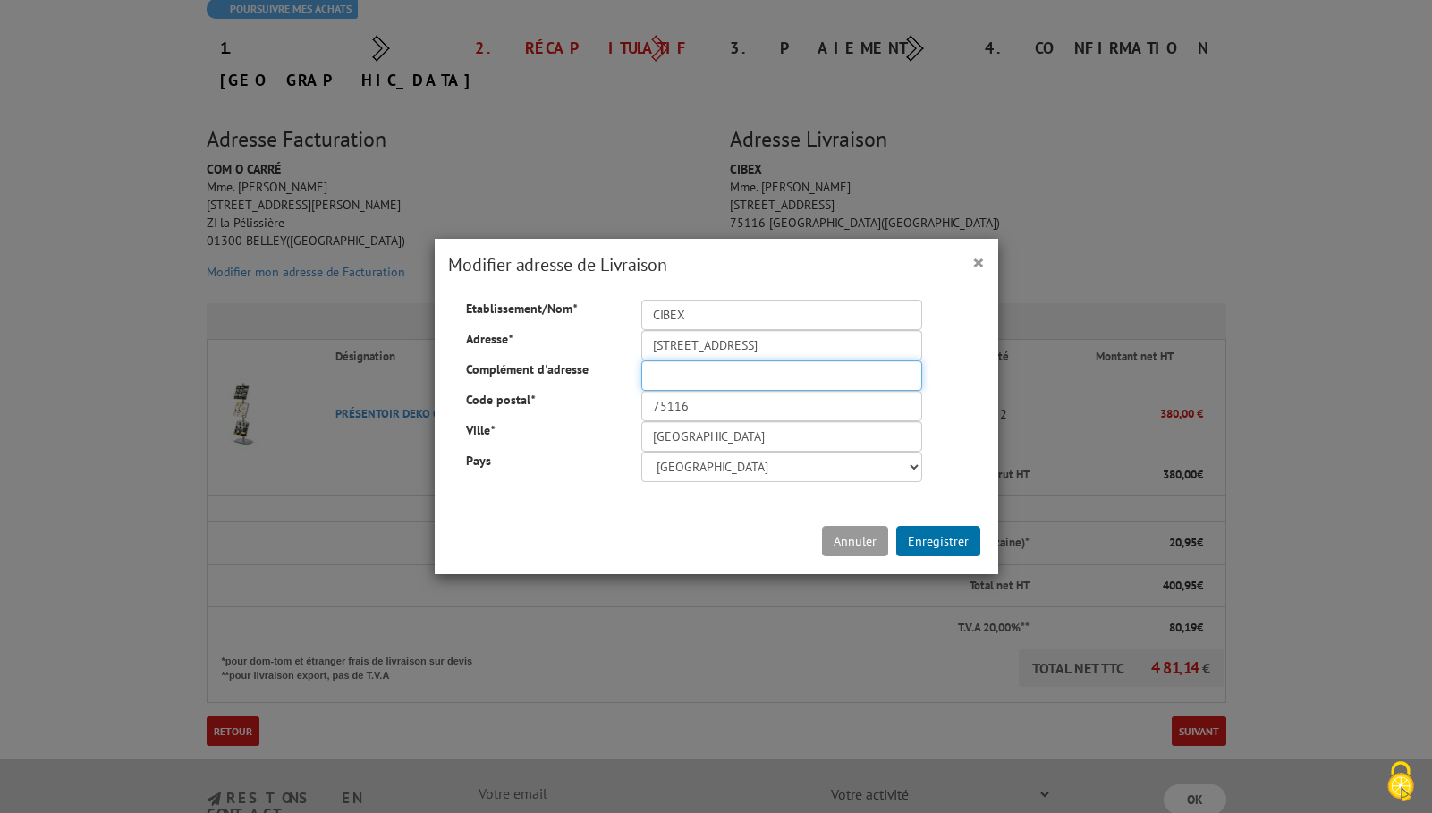
click at [776, 373] on input "Complément d'adresse" at bounding box center [781, 376] width 281 height 30
type input "M. Aymeric Josse"
click at [914, 546] on button "Enregistrer" at bounding box center [938, 541] width 84 height 30
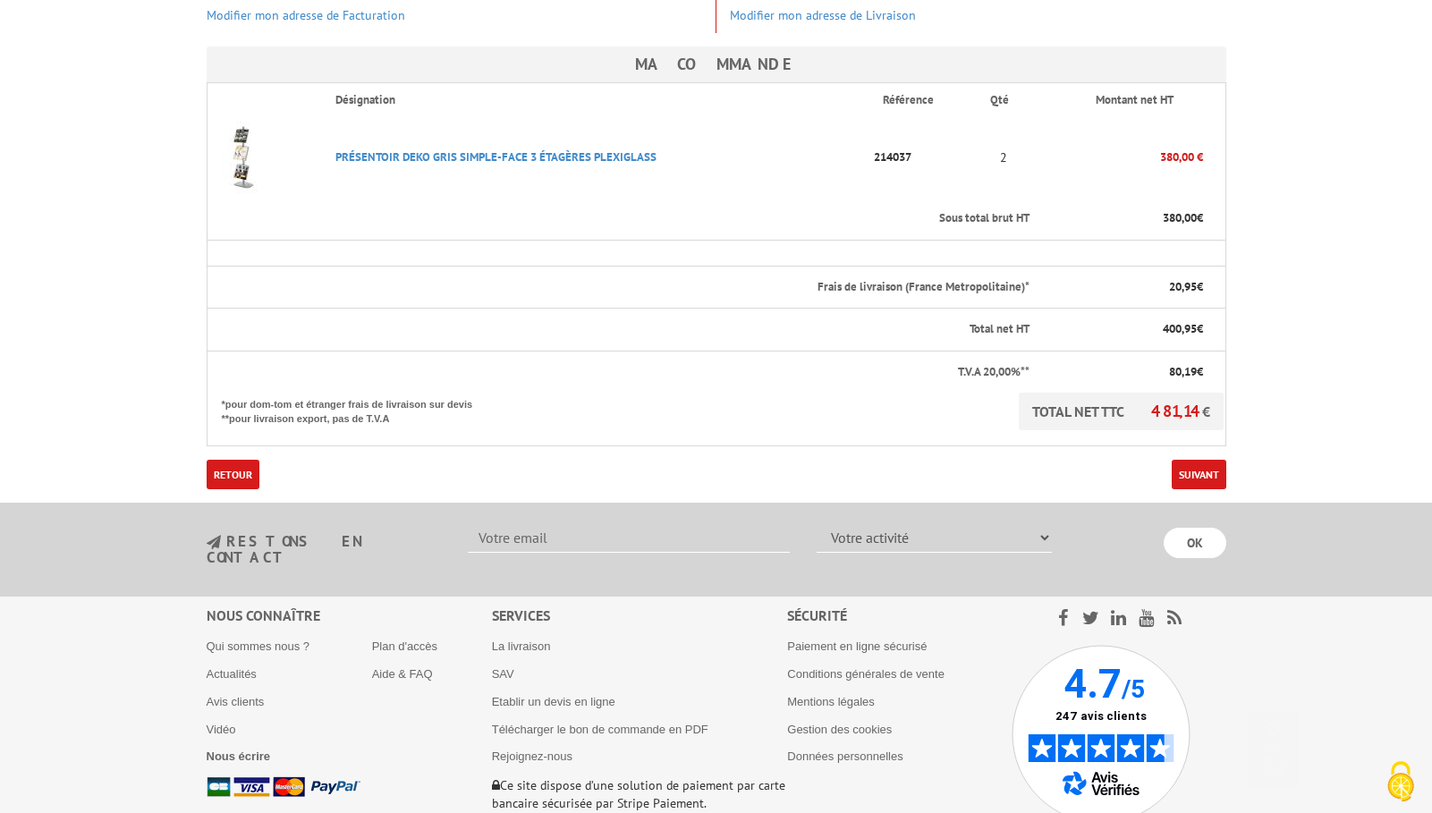
scroll to position [564, 0]
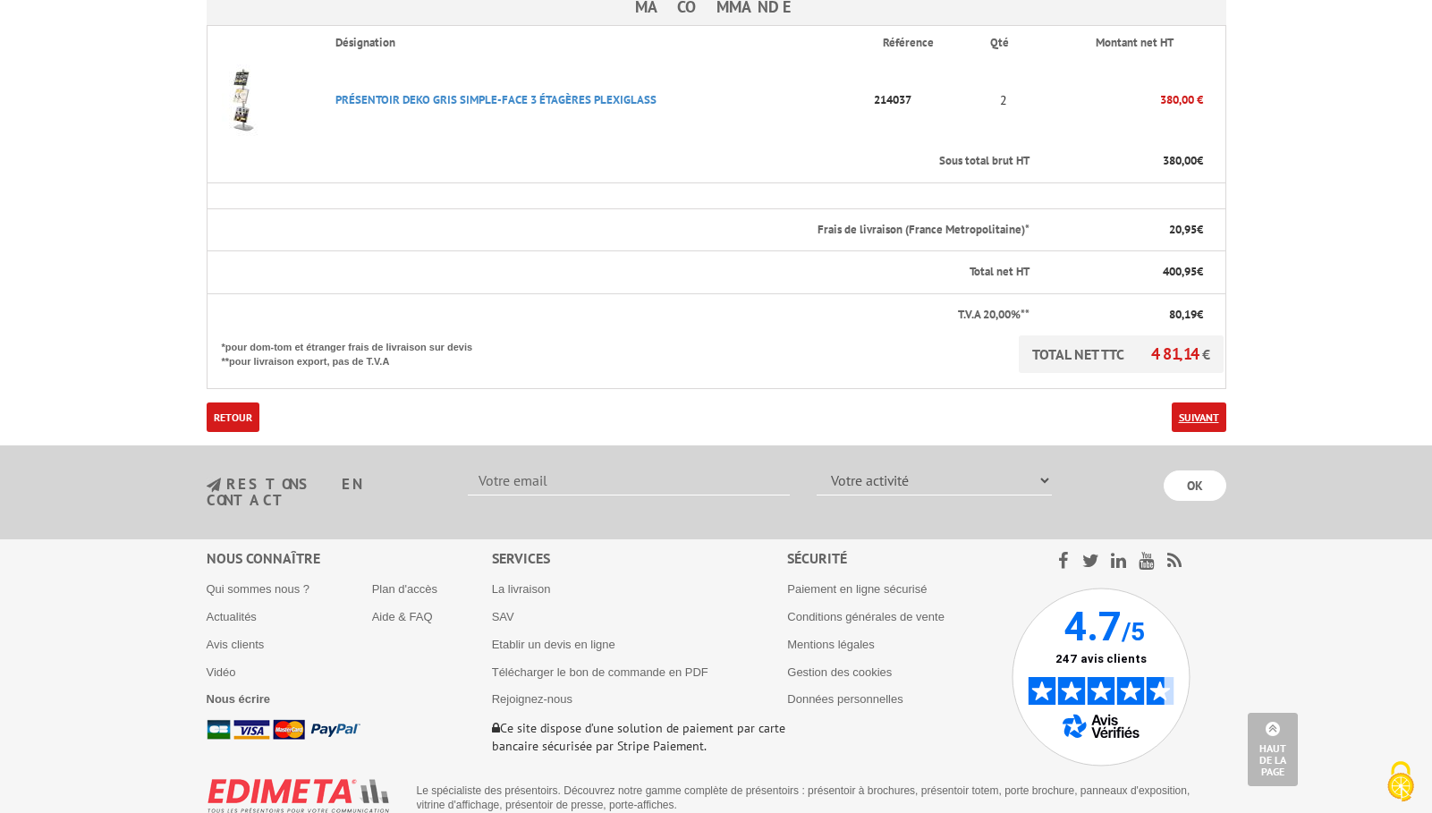
click at [1213, 403] on link "Suivant" at bounding box center [1199, 418] width 55 height 30
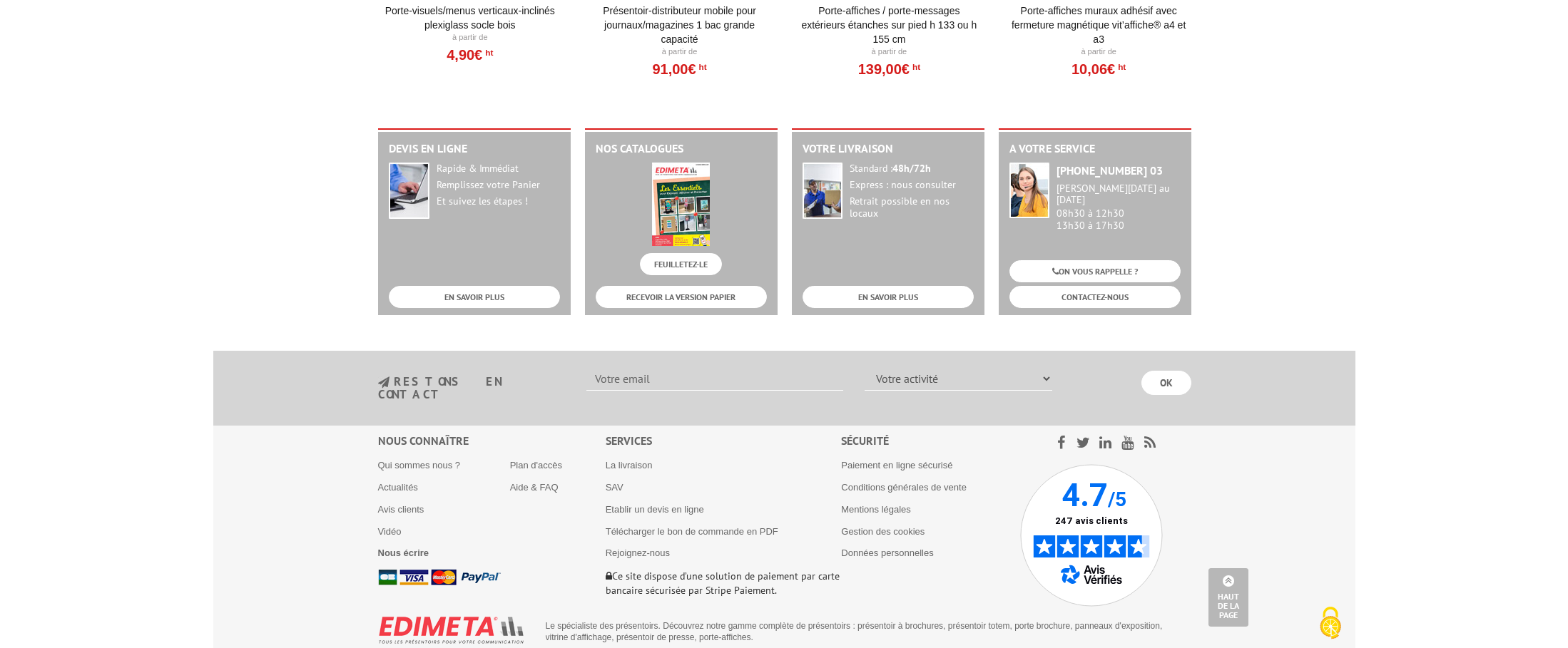
scroll to position [1769, 0]
